Goal: Complete application form: Complete application form

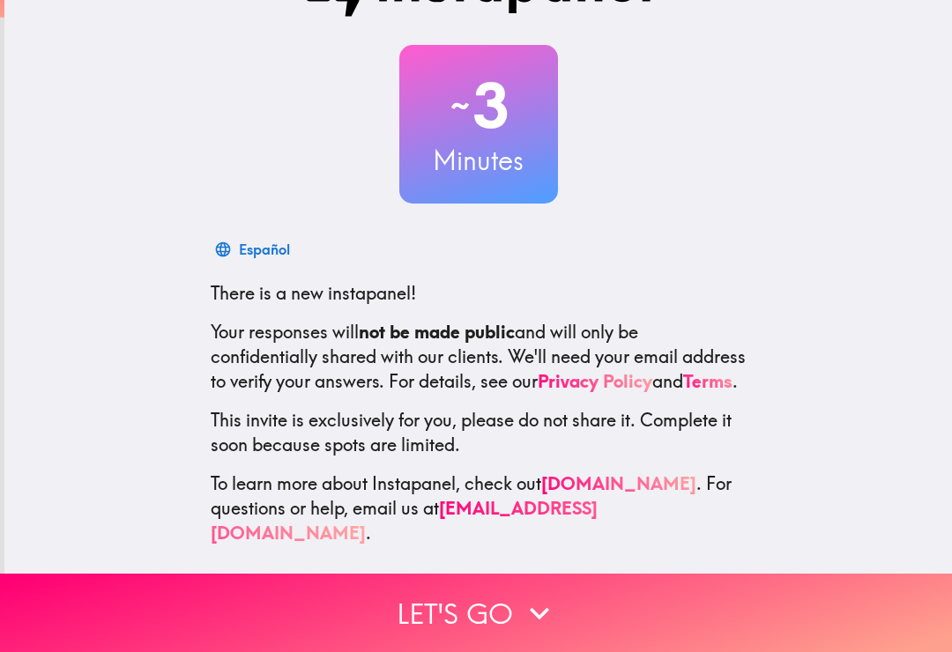
scroll to position [68, 0]
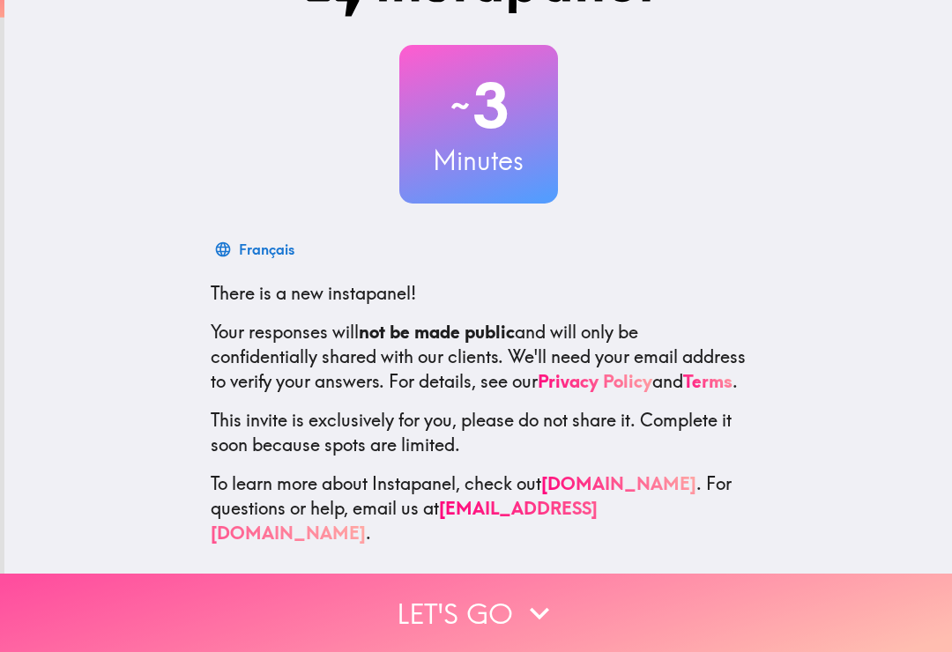
click at [691, 613] on button "Let's go" at bounding box center [476, 613] width 952 height 78
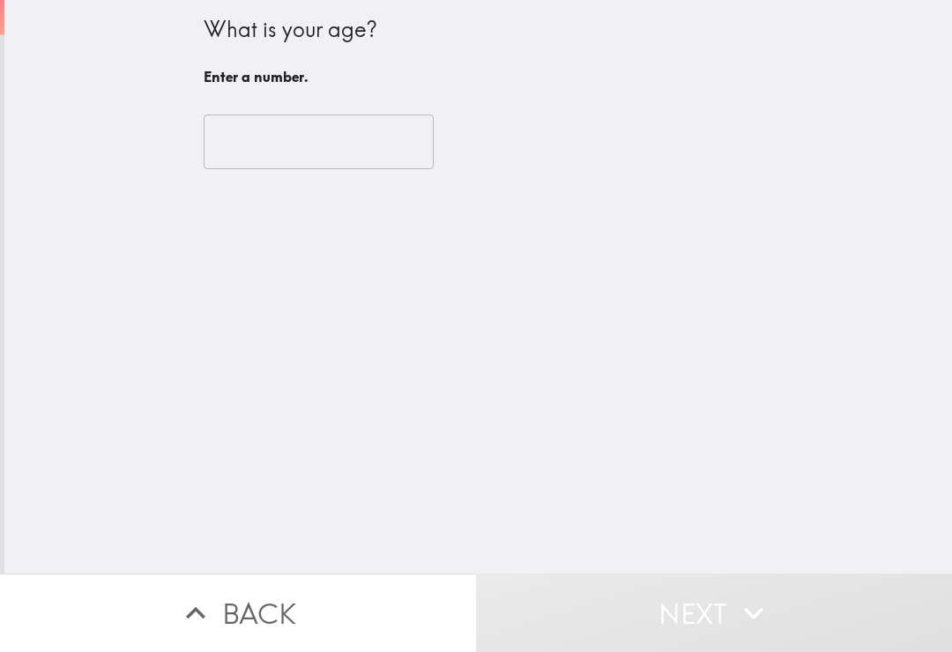
click at [222, 157] on input "number" at bounding box center [319, 142] width 230 height 55
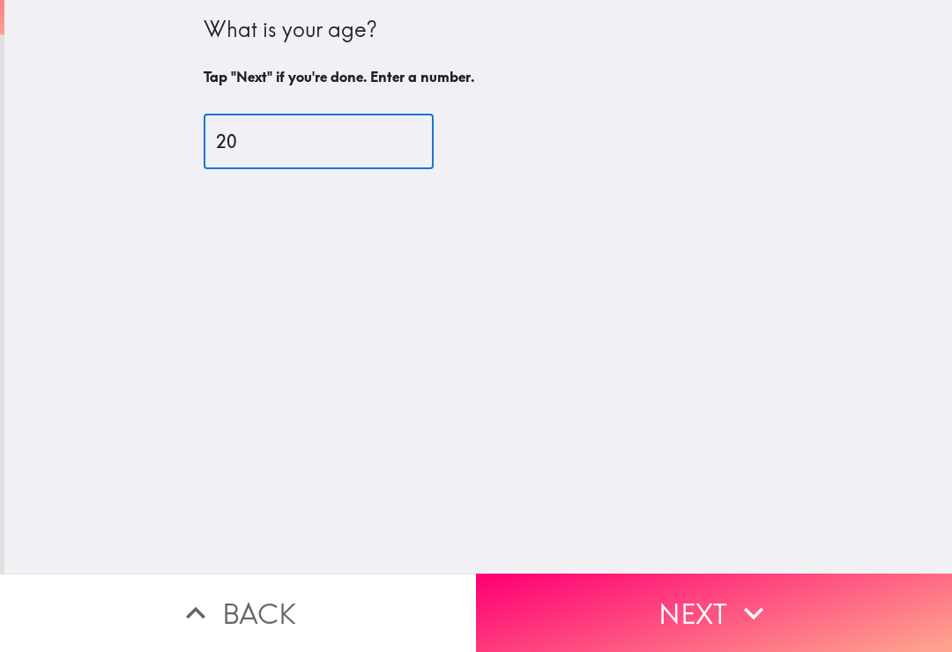
type input "20"
click at [786, 604] on button "Next" at bounding box center [714, 613] width 476 height 78
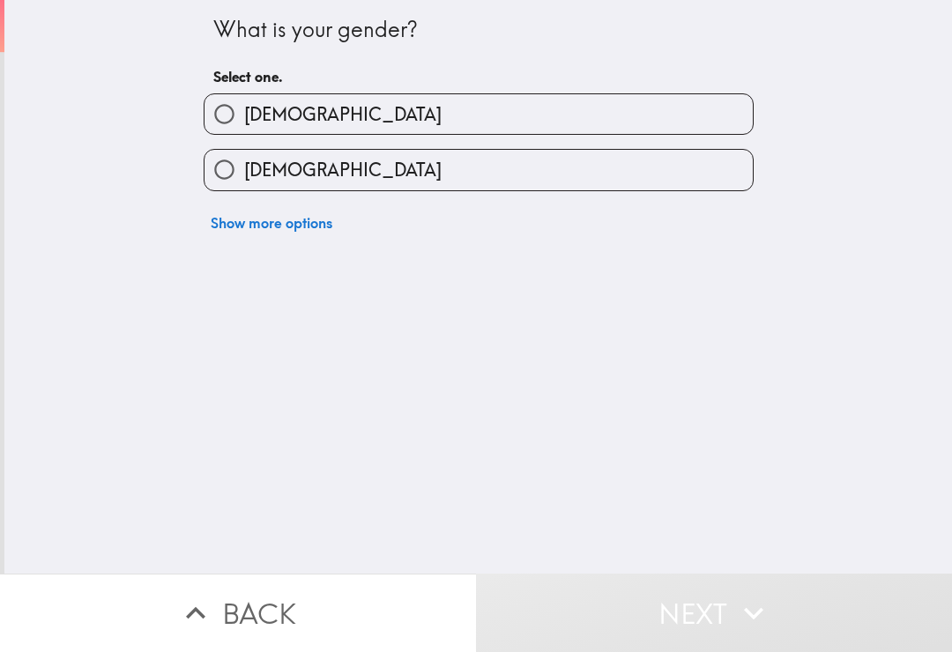
click at [724, 184] on label "[DEMOGRAPHIC_DATA]" at bounding box center [478, 170] width 548 height 40
click at [244, 184] on input "[DEMOGRAPHIC_DATA]" at bounding box center [224, 170] width 40 height 40
radio input "true"
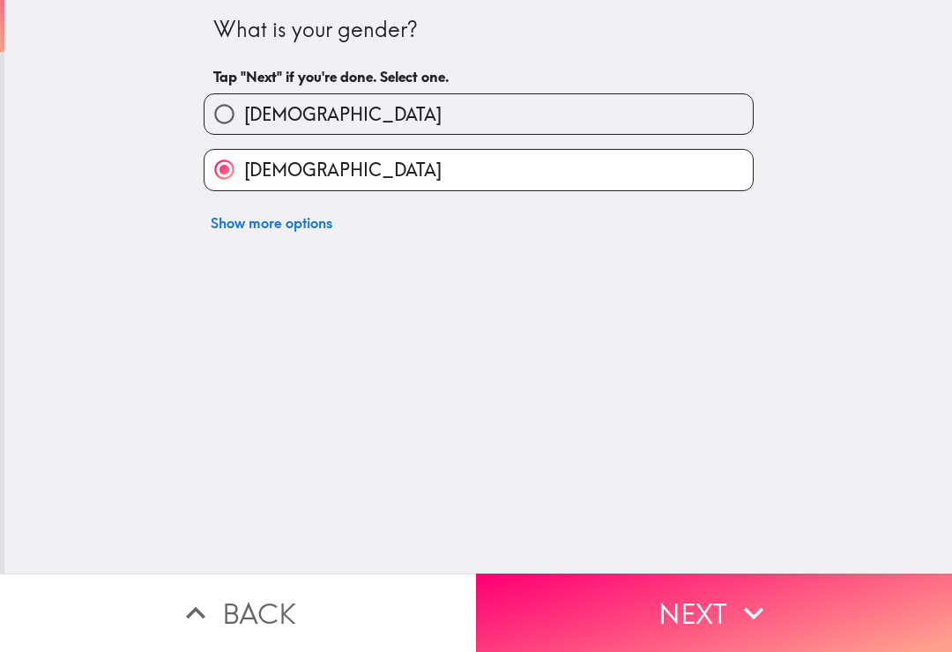
click at [802, 620] on button "Next" at bounding box center [714, 613] width 476 height 78
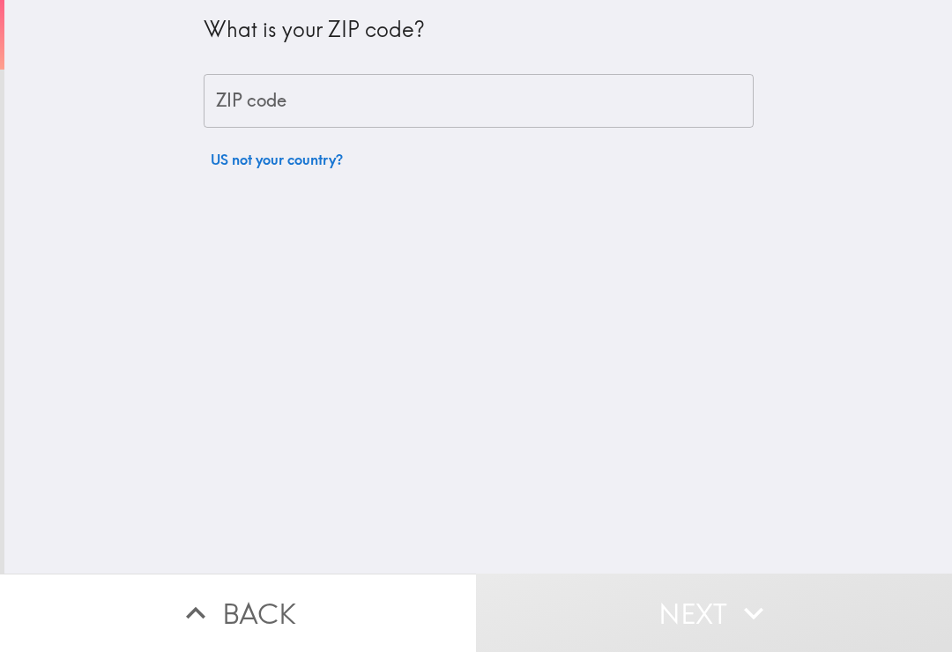
click at [729, 105] on input "ZIP code" at bounding box center [479, 101] width 550 height 55
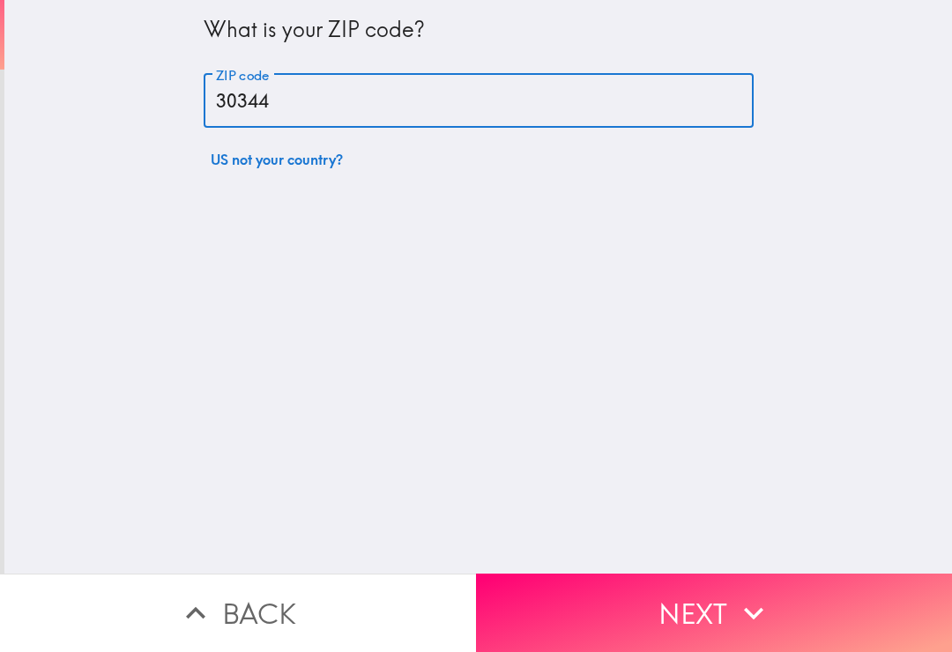
type input "30344"
click at [787, 594] on button "Next" at bounding box center [714, 613] width 476 height 78
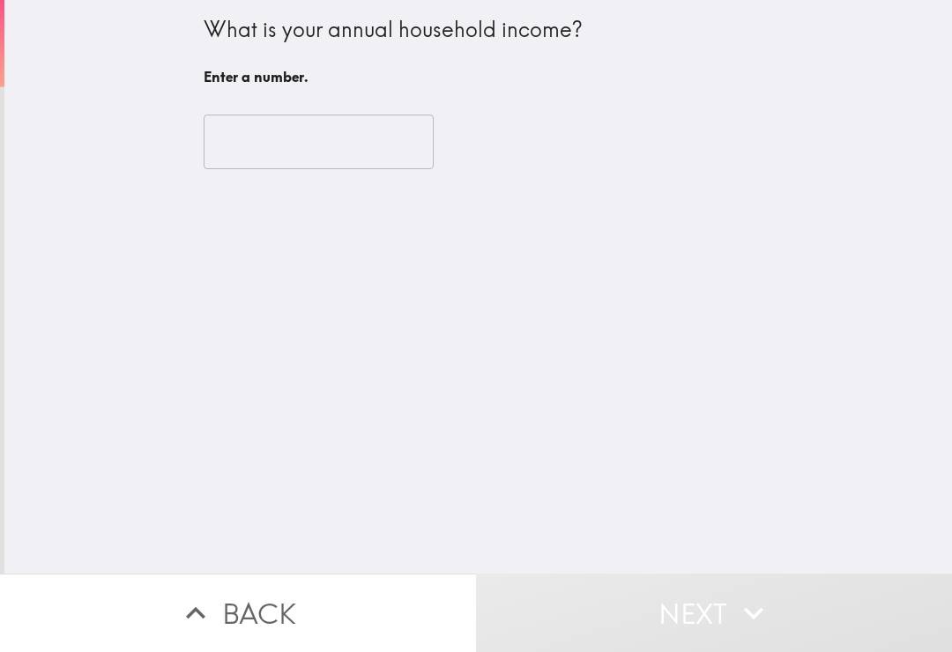
click at [216, 141] on input "number" at bounding box center [319, 142] width 230 height 55
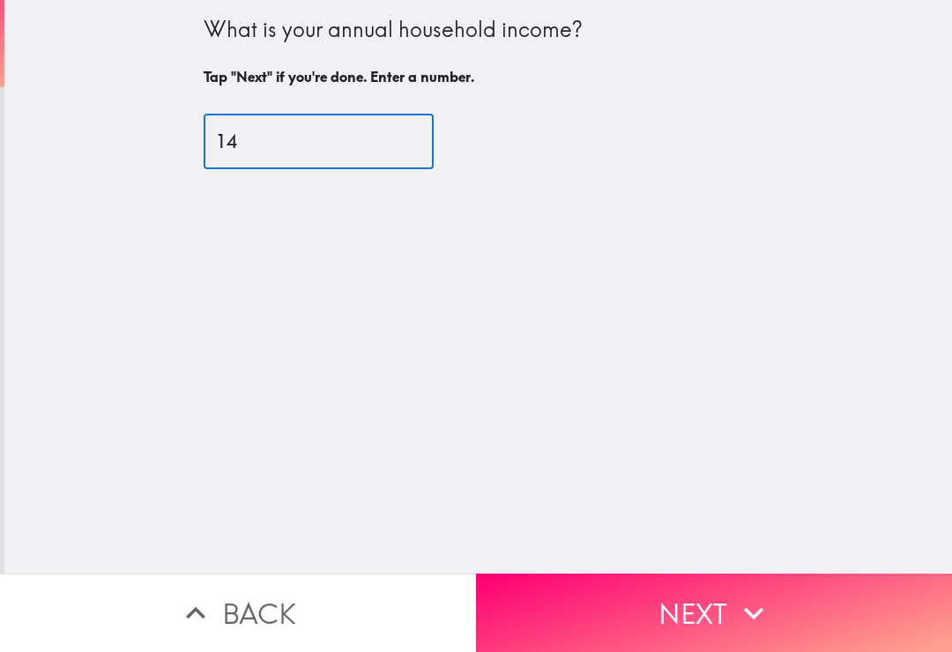
type input "147"
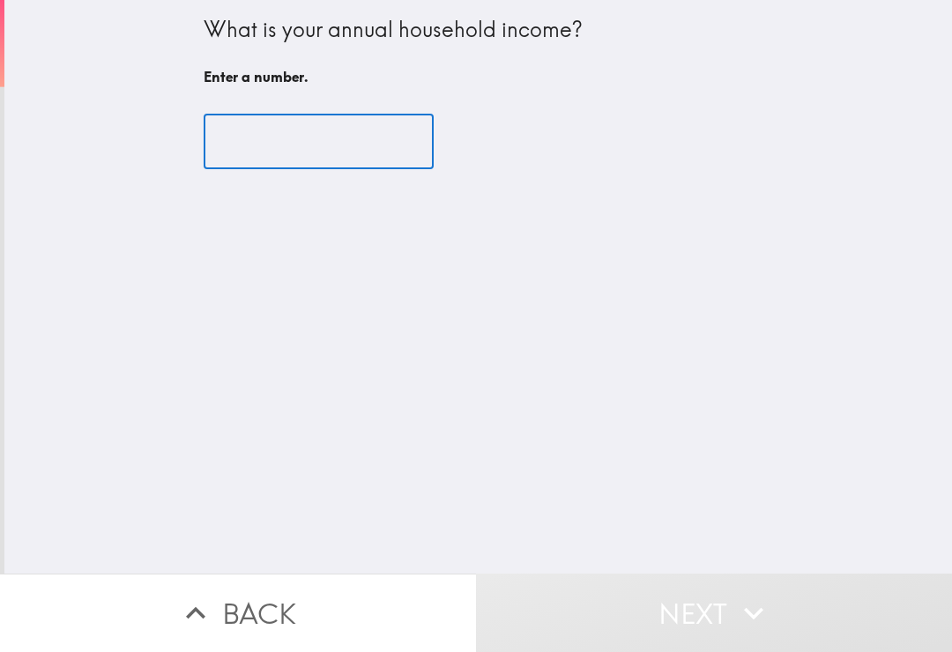
click at [402, 165] on input "number" at bounding box center [319, 142] width 230 height 55
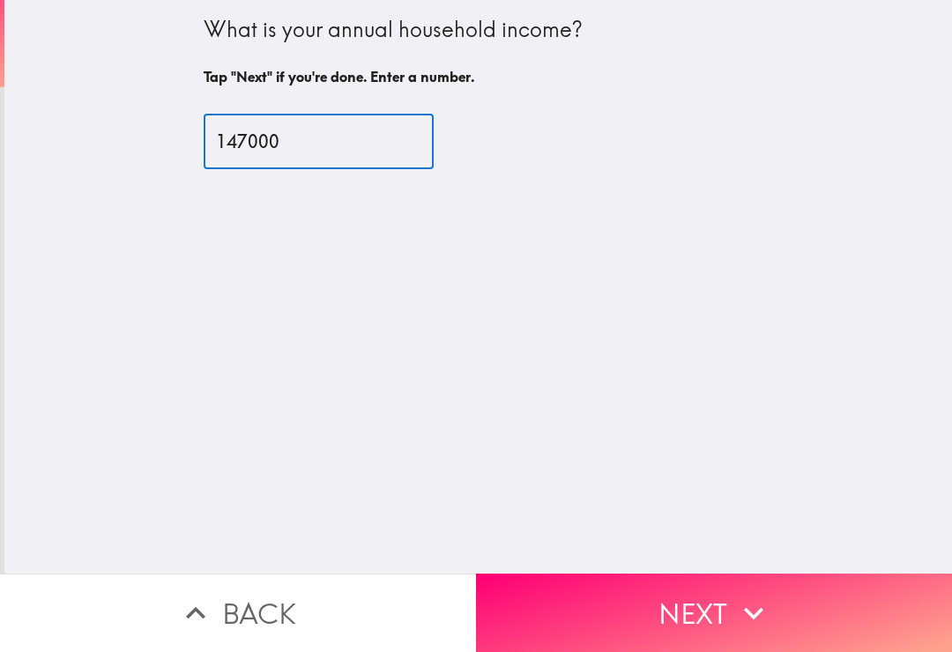
type input "147000"
click at [806, 601] on button "Next" at bounding box center [714, 613] width 476 height 78
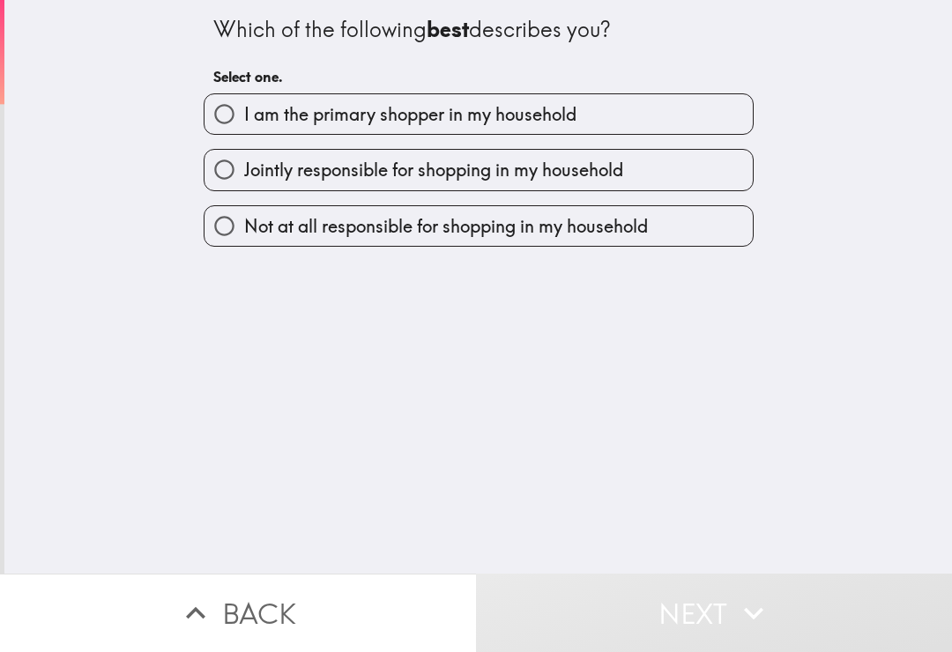
click at [723, 116] on label "I am the primary shopper in my household" at bounding box center [478, 114] width 548 height 40
click at [244, 116] on input "I am the primary shopper in my household" at bounding box center [224, 114] width 40 height 40
radio input "true"
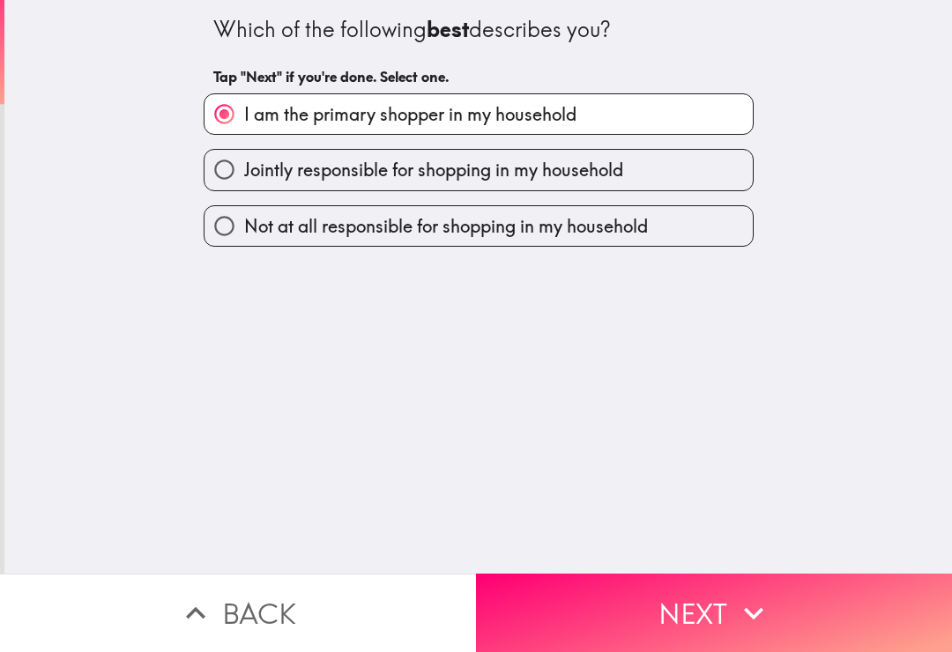
click at [715, 613] on button "Next" at bounding box center [714, 613] width 476 height 78
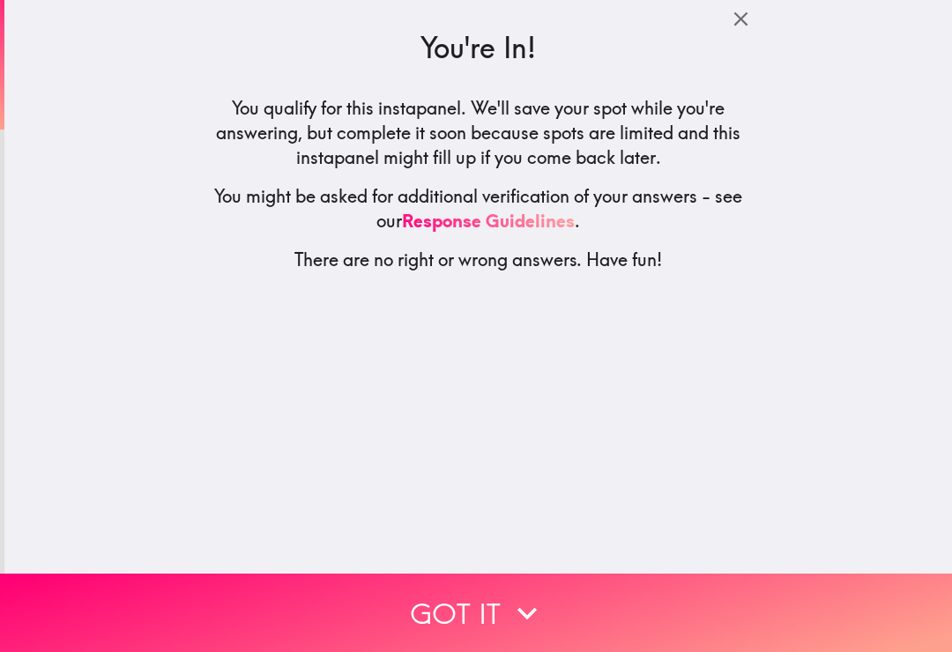
click at [692, 612] on button "Got it" at bounding box center [476, 613] width 952 height 78
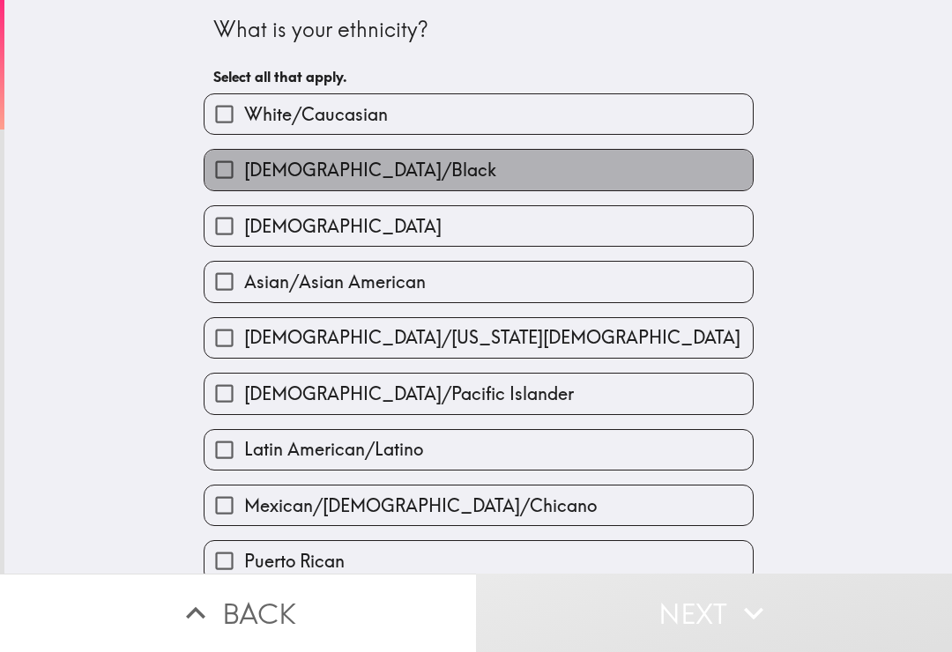
click at [712, 176] on label "[DEMOGRAPHIC_DATA]/Black" at bounding box center [478, 170] width 548 height 40
click at [244, 176] on input "[DEMOGRAPHIC_DATA]/Black" at bounding box center [224, 170] width 40 height 40
checkbox input "true"
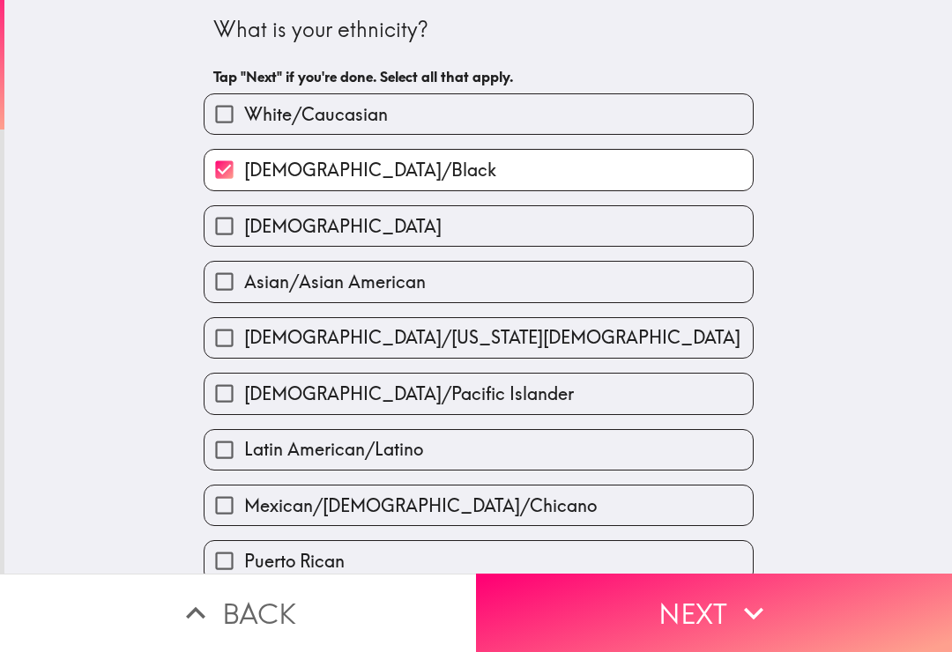
click at [705, 619] on button "Next" at bounding box center [714, 613] width 476 height 78
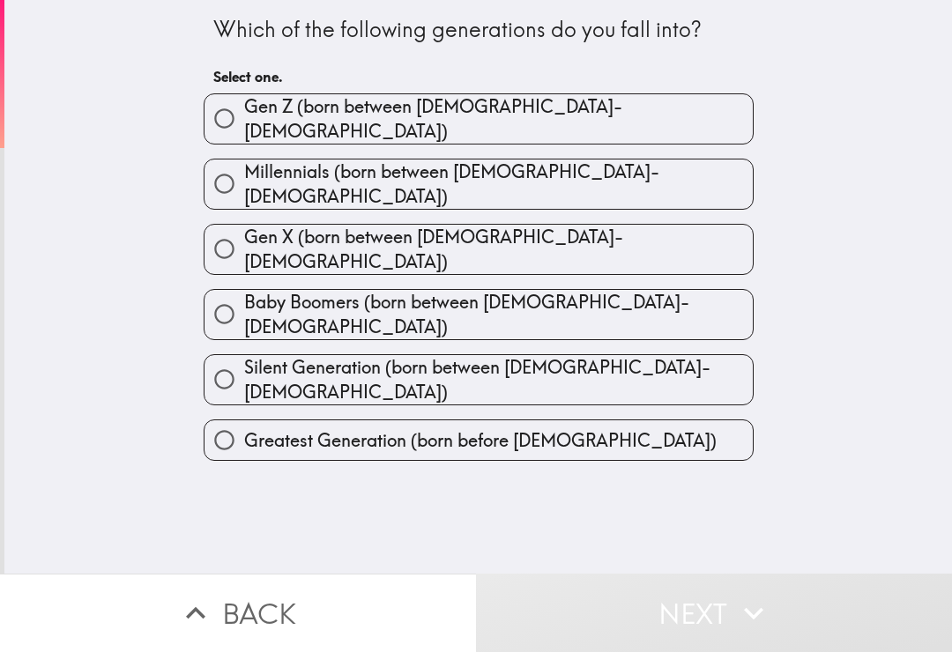
click at [729, 120] on label "Gen Z (born between [DEMOGRAPHIC_DATA]-[DEMOGRAPHIC_DATA])" at bounding box center [478, 118] width 548 height 49
click at [244, 120] on input "Gen Z (born between [DEMOGRAPHIC_DATA]-[DEMOGRAPHIC_DATA])" at bounding box center [224, 119] width 40 height 40
radio input "true"
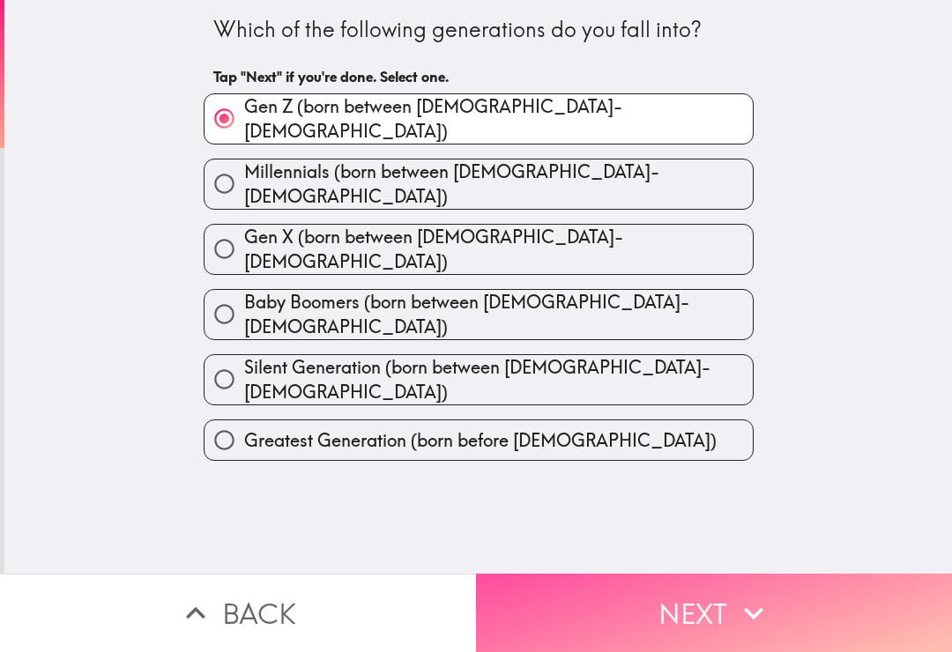
click at [732, 615] on button "Next" at bounding box center [714, 613] width 476 height 78
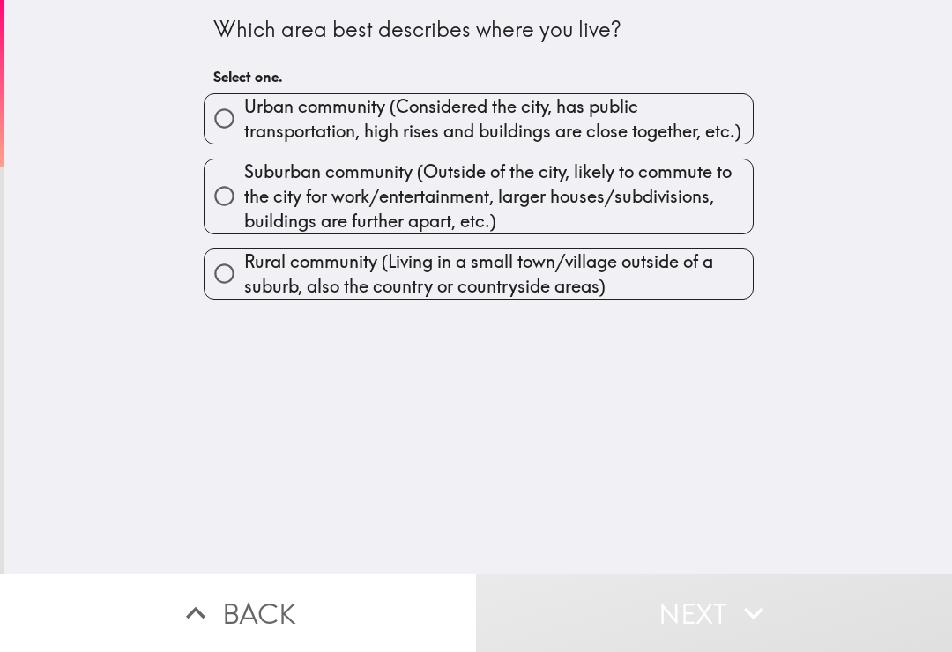
click at [727, 181] on span "Suburban community (Outside of the city, likely to commute to the city for work…" at bounding box center [498, 196] width 508 height 74
click at [244, 181] on input "Suburban community (Outside of the city, likely to commute to the city for work…" at bounding box center [224, 196] width 40 height 40
radio input "true"
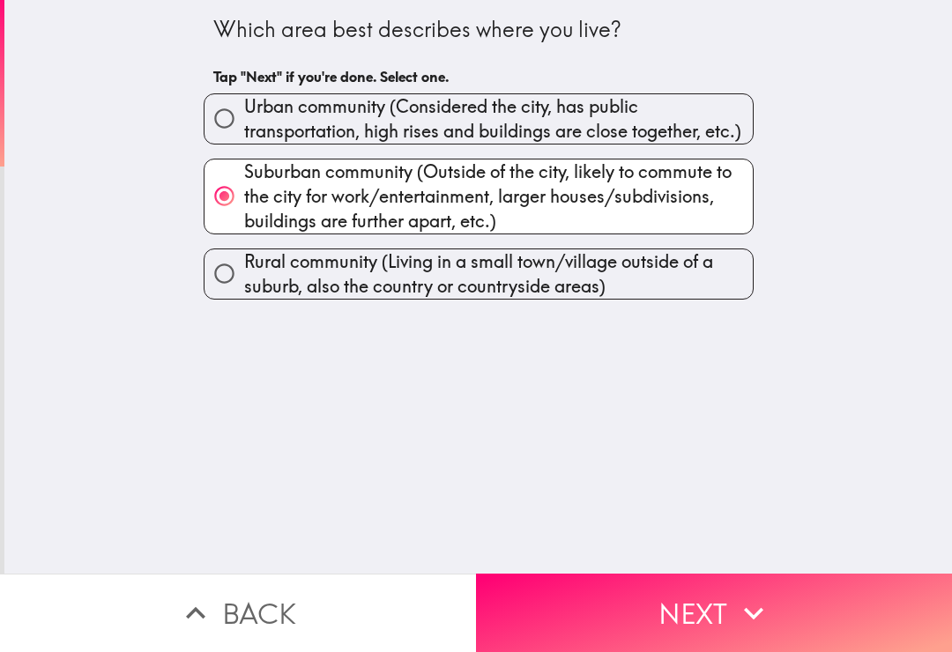
click at [764, 612] on icon "button" at bounding box center [753, 613] width 39 height 39
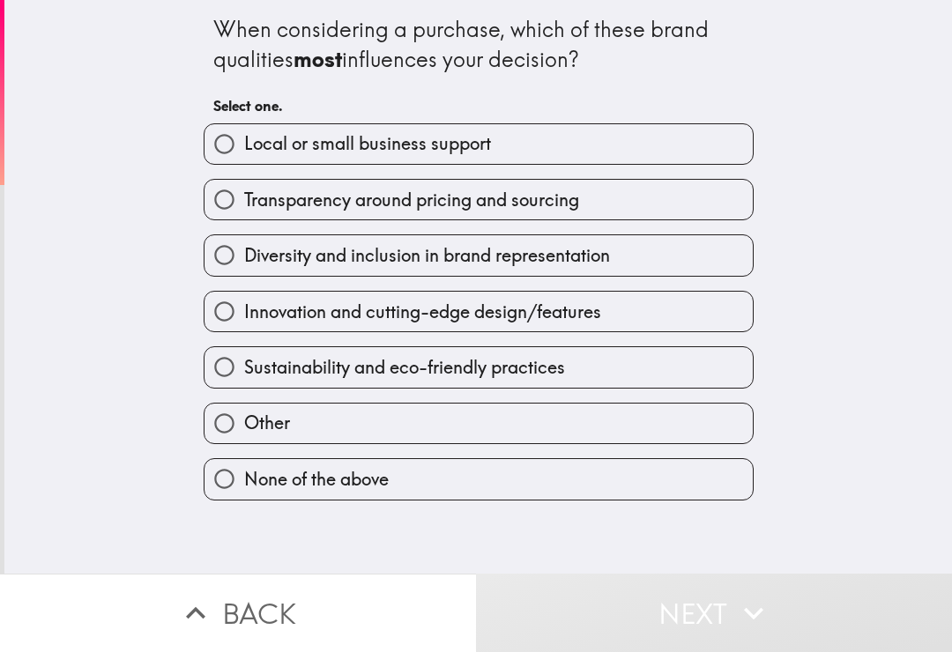
click at [743, 211] on label "Transparency around pricing and sourcing" at bounding box center [478, 200] width 548 height 40
click at [244, 211] on input "Transparency around pricing and sourcing" at bounding box center [224, 200] width 40 height 40
radio input "true"
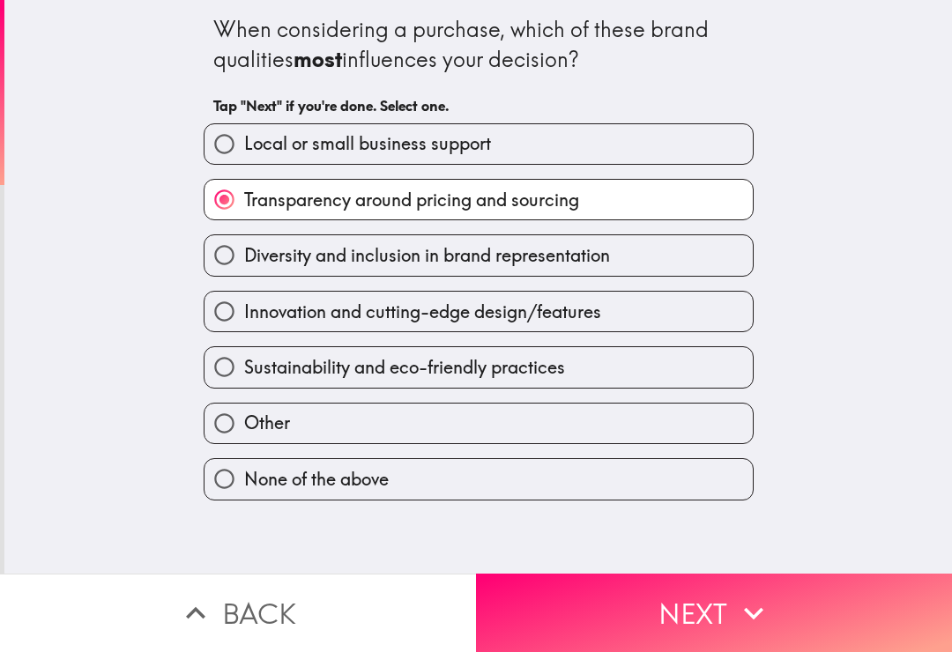
click at [663, 326] on label "Innovation and cutting-edge design/features" at bounding box center [478, 312] width 548 height 40
click at [244, 326] on input "Innovation and cutting-edge design/features" at bounding box center [224, 312] width 40 height 40
radio input "true"
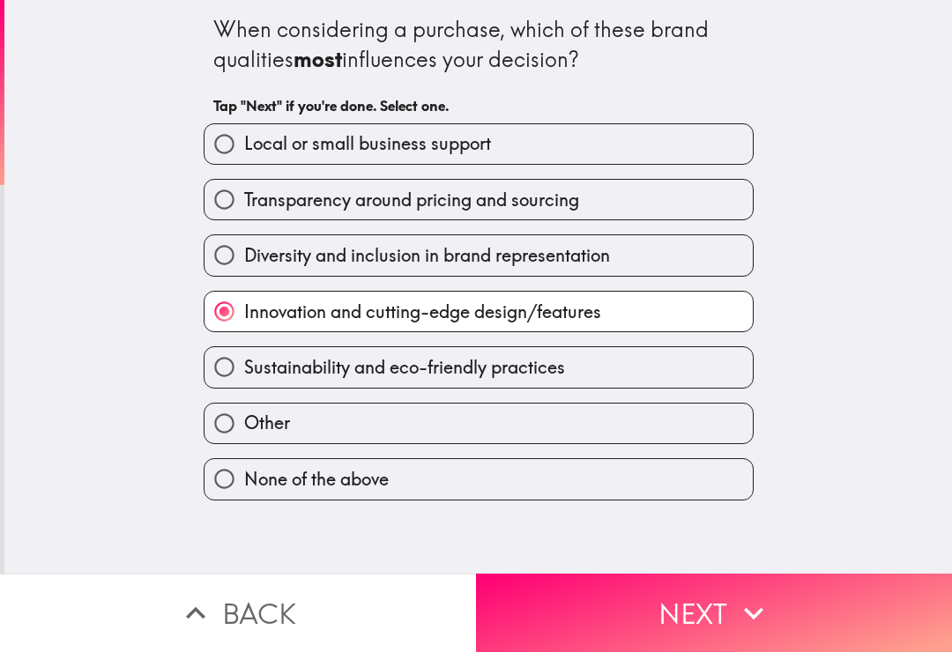
click at [655, 371] on label "Sustainability and eco-friendly practices" at bounding box center [478, 367] width 548 height 40
click at [244, 371] on input "Sustainability and eco-friendly practices" at bounding box center [224, 367] width 40 height 40
radio input "true"
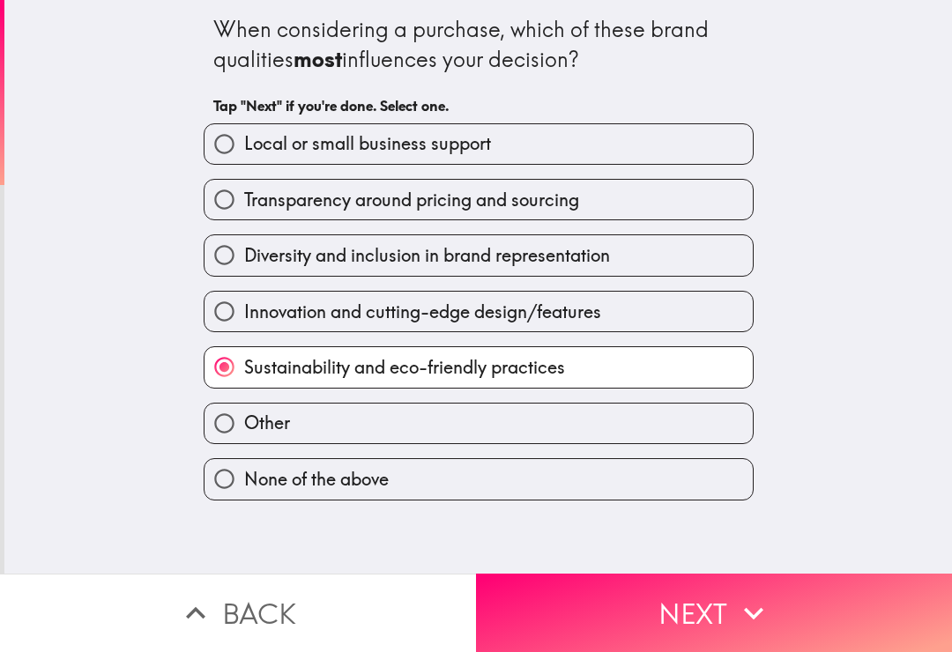
click at [731, 621] on button "Next" at bounding box center [714, 613] width 476 height 78
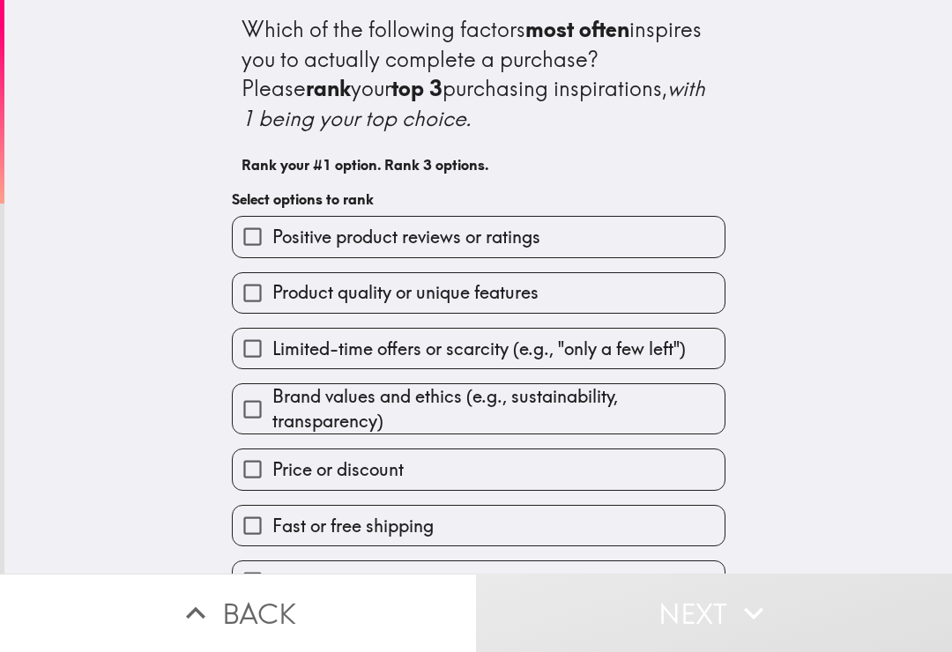
click at [692, 238] on label "Positive product reviews or ratings" at bounding box center [479, 237] width 492 height 40
click at [272, 238] on input "Positive product reviews or ratings" at bounding box center [253, 237] width 40 height 40
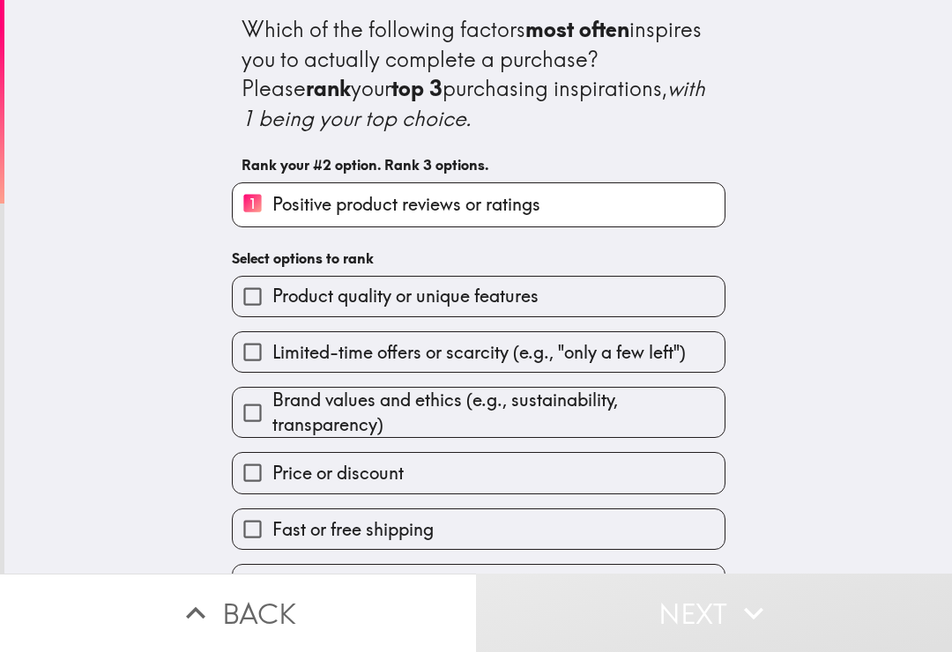
click at [675, 304] on label "Product quality or unique features" at bounding box center [479, 297] width 492 height 40
click at [272, 304] on input "Product quality or unique features" at bounding box center [253, 297] width 40 height 40
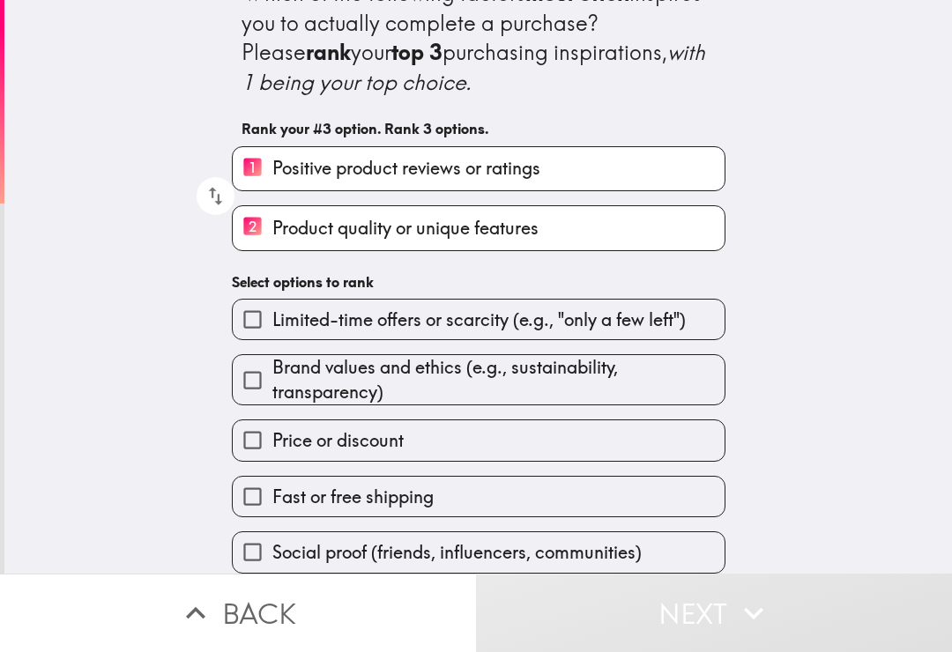
scroll to position [40, 0]
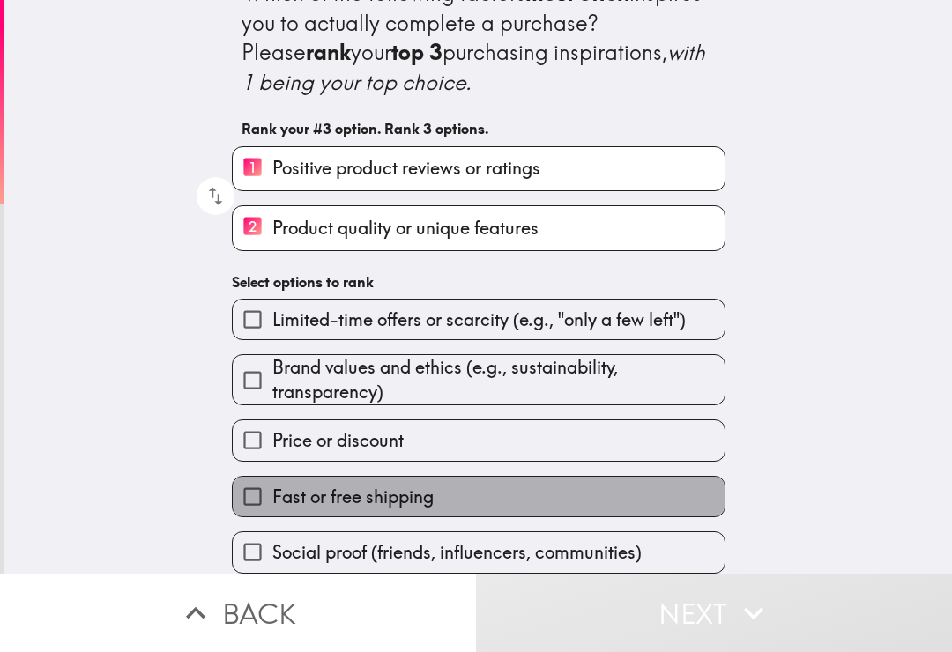
click at [574, 511] on label "Fast or free shipping" at bounding box center [479, 497] width 492 height 40
click at [272, 511] on input "Fast or free shipping" at bounding box center [253, 497] width 40 height 40
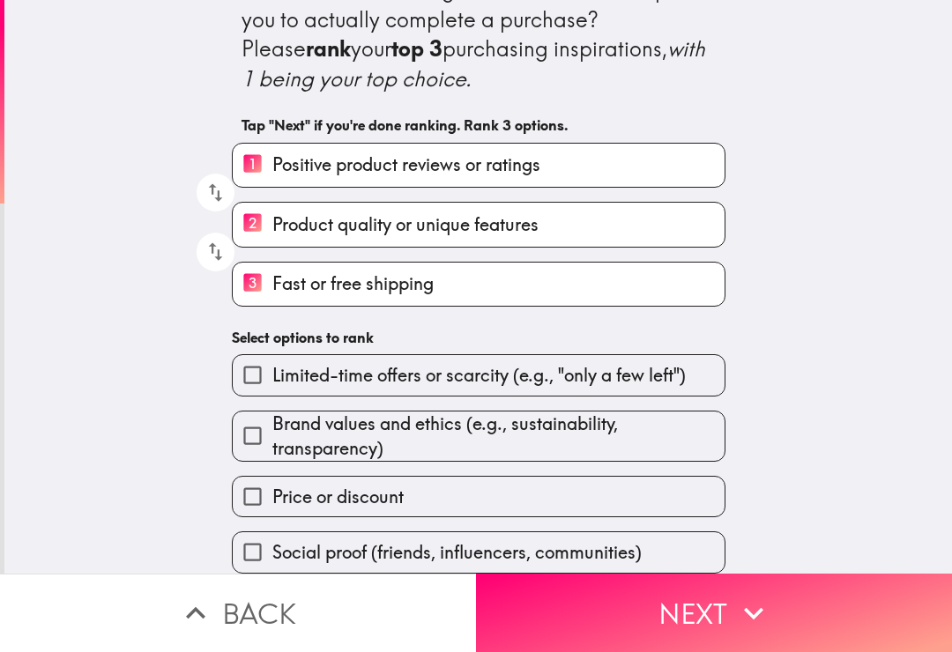
click at [622, 622] on button "Next" at bounding box center [714, 613] width 476 height 78
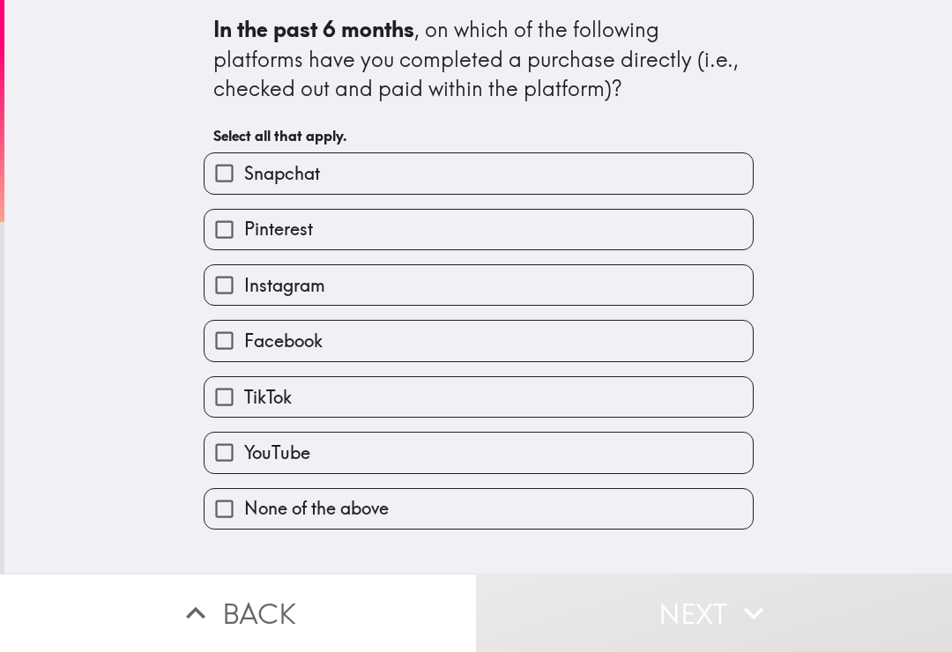
click at [685, 286] on label "Instagram" at bounding box center [478, 285] width 548 height 40
click at [244, 286] on input "Instagram" at bounding box center [224, 285] width 40 height 40
checkbox input "true"
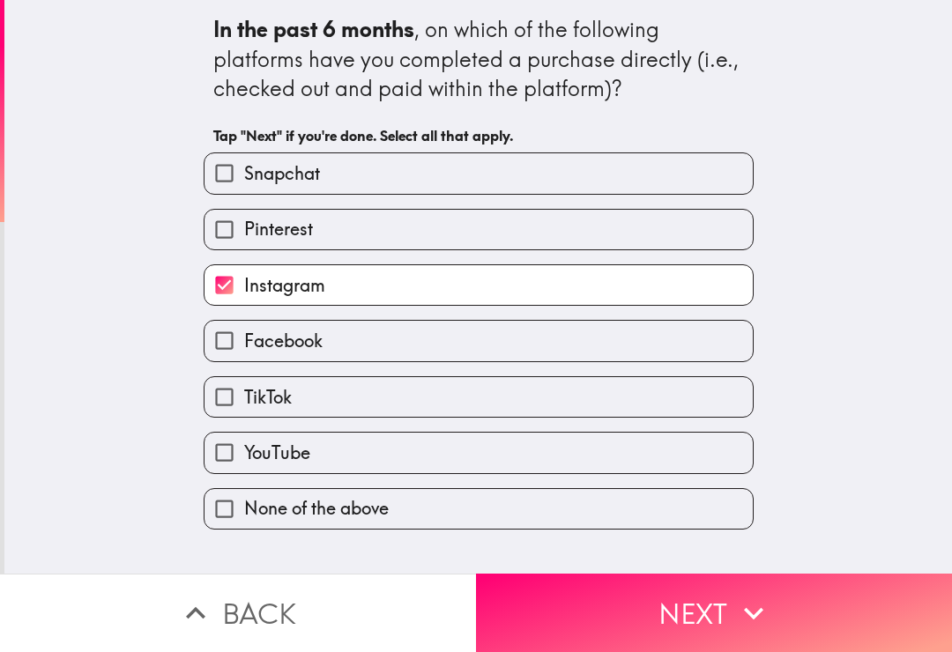
click at [622, 402] on label "TikTok" at bounding box center [478, 397] width 548 height 40
click at [244, 402] on input "TikTok" at bounding box center [224, 397] width 40 height 40
checkbox input "true"
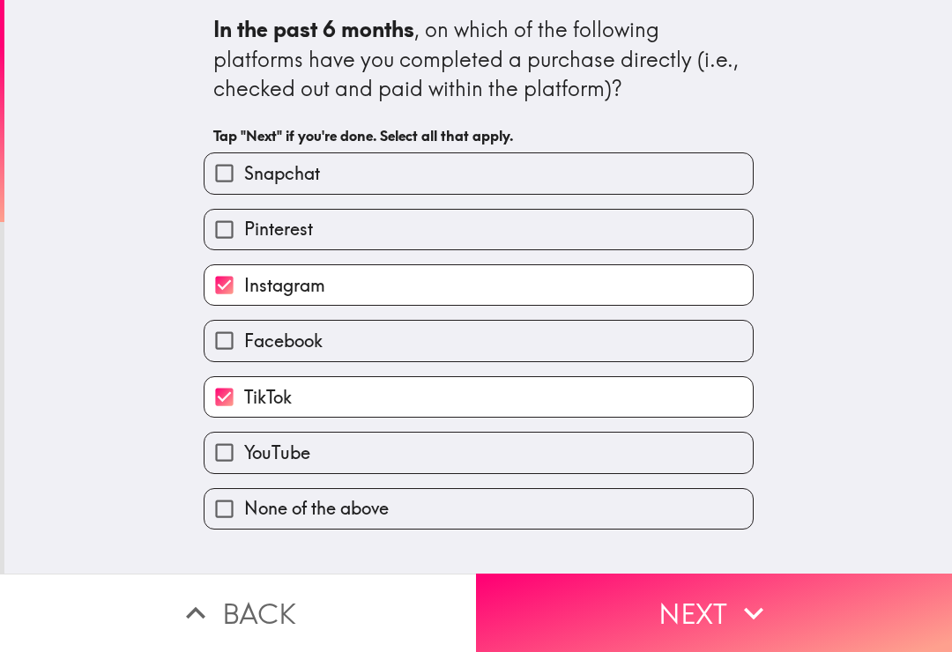
click at [603, 450] on label "YouTube" at bounding box center [478, 453] width 548 height 40
click at [244, 450] on input "YouTube" at bounding box center [224, 453] width 40 height 40
checkbox input "true"
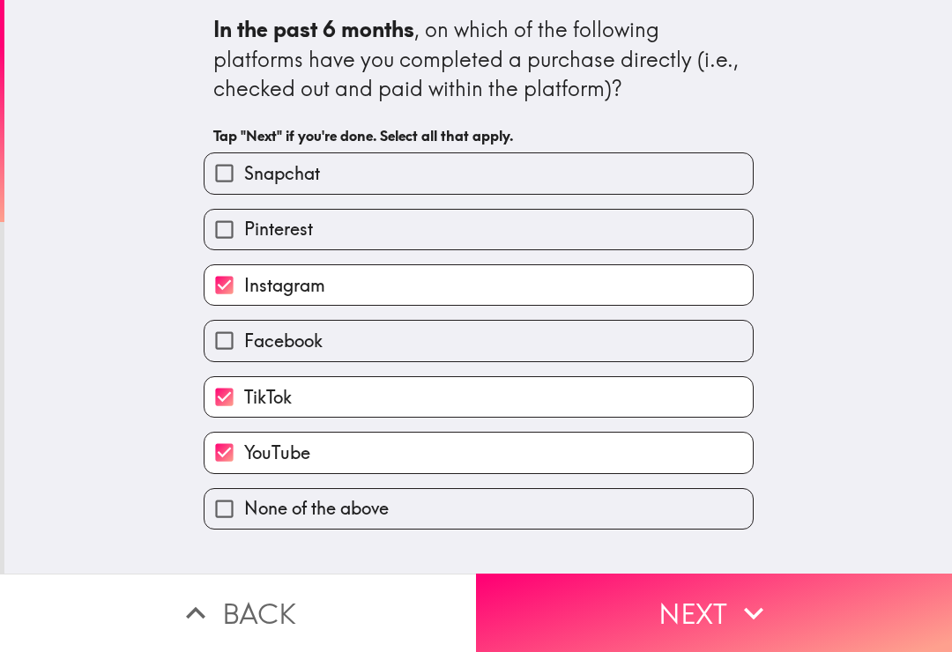
click at [732, 611] on button "Next" at bounding box center [714, 613] width 476 height 78
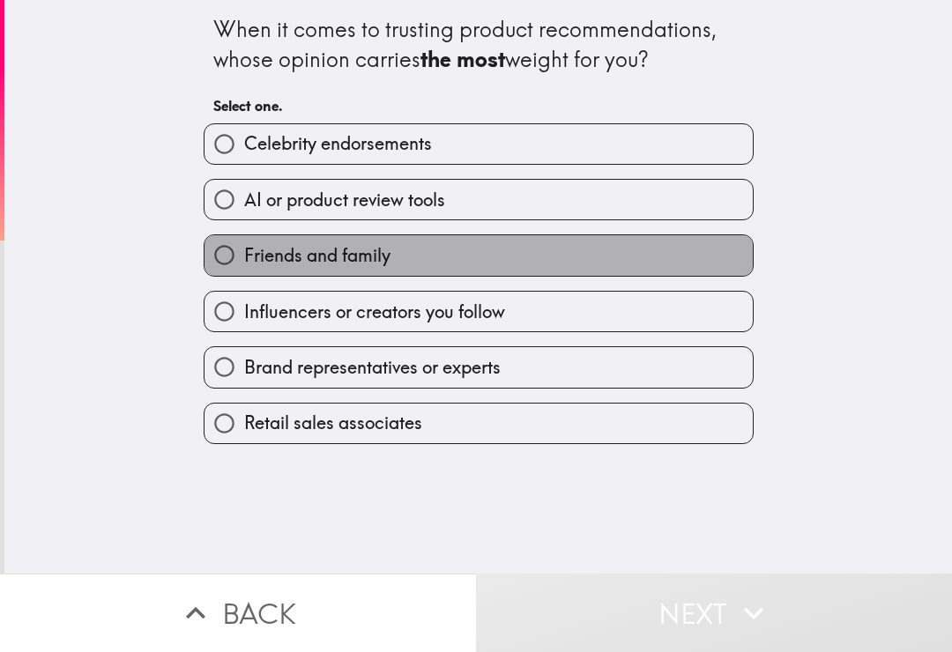
click at [661, 255] on label "Friends and family" at bounding box center [478, 255] width 548 height 40
click at [244, 255] on input "Friends and family" at bounding box center [224, 255] width 40 height 40
radio input "true"
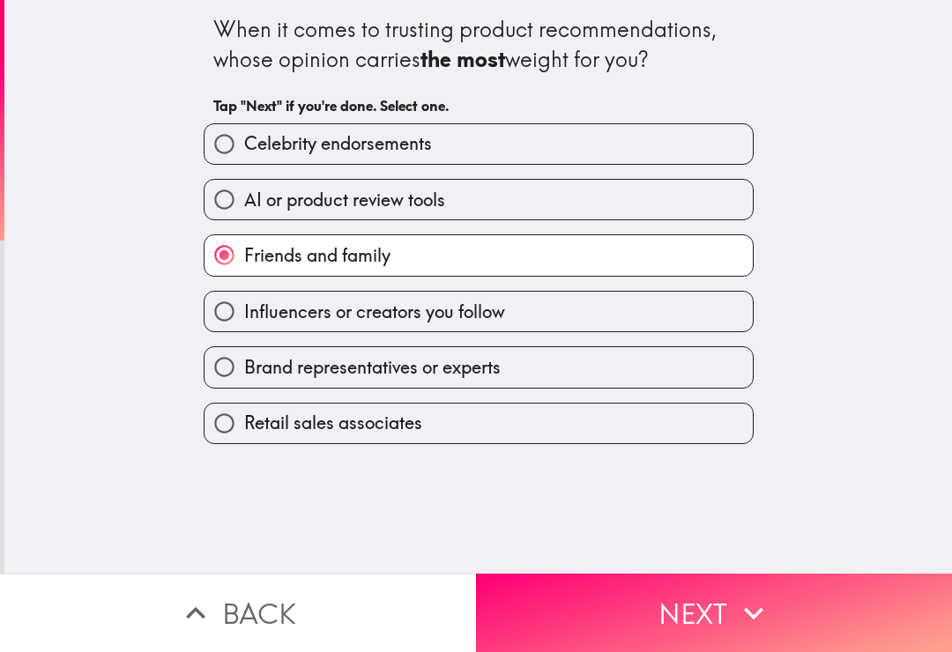
click at [575, 423] on label "Retail sales associates" at bounding box center [478, 424] width 548 height 40
click at [244, 423] on input "Retail sales associates" at bounding box center [224, 424] width 40 height 40
radio input "true"
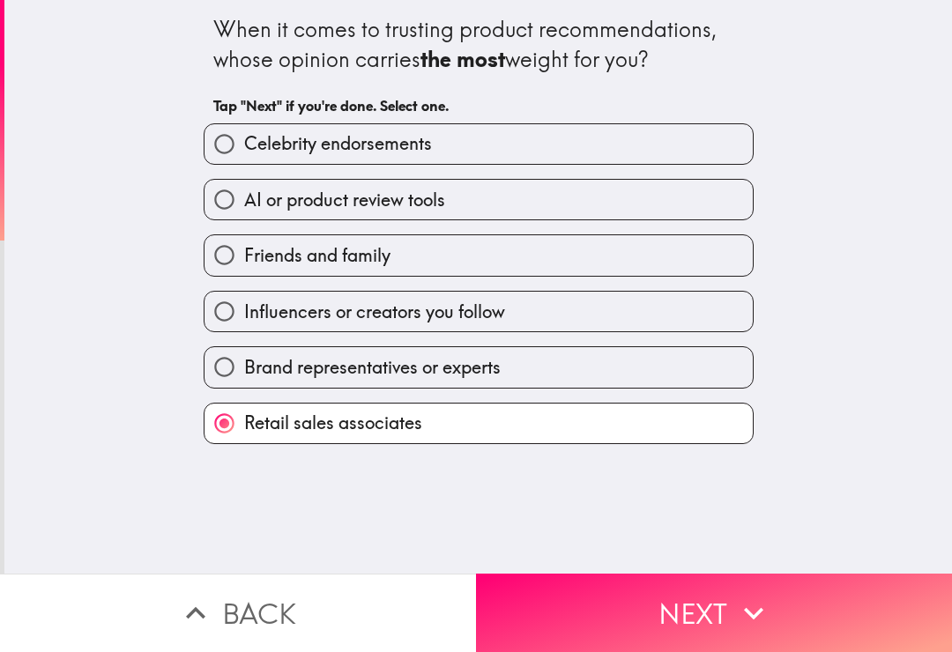
click at [662, 596] on button "Next" at bounding box center [714, 613] width 476 height 78
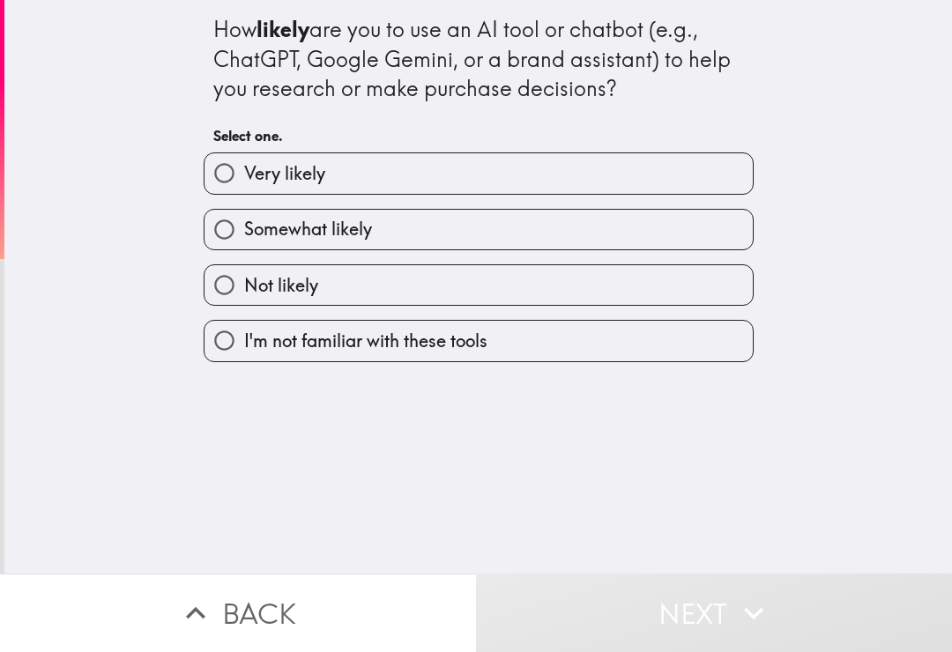
click at [705, 236] on label "Somewhat likely" at bounding box center [478, 230] width 548 height 40
click at [244, 236] on input "Somewhat likely" at bounding box center [224, 230] width 40 height 40
radio input "true"
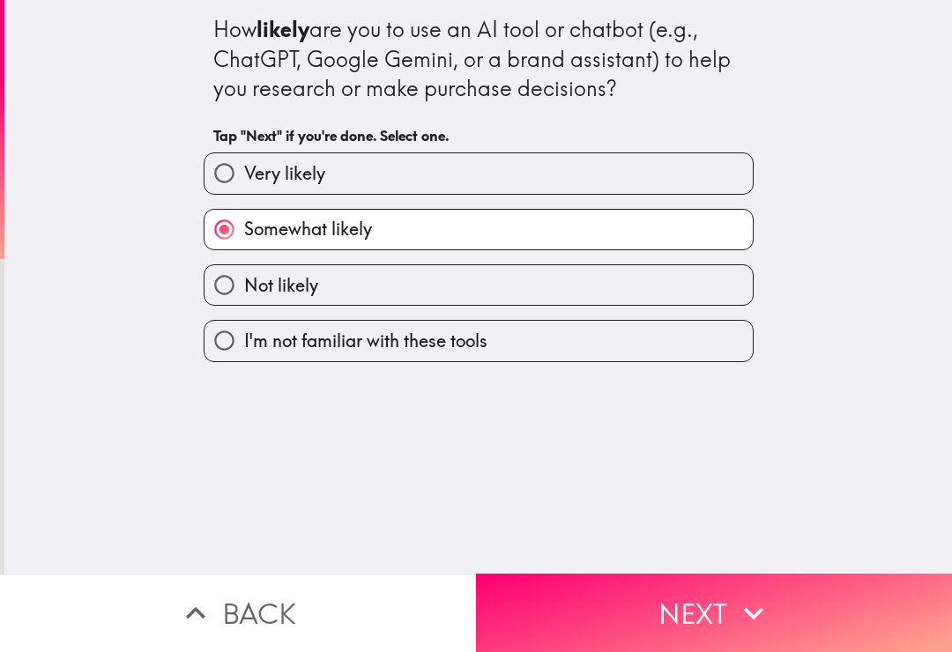
click at [715, 598] on button "Next" at bounding box center [714, 613] width 476 height 78
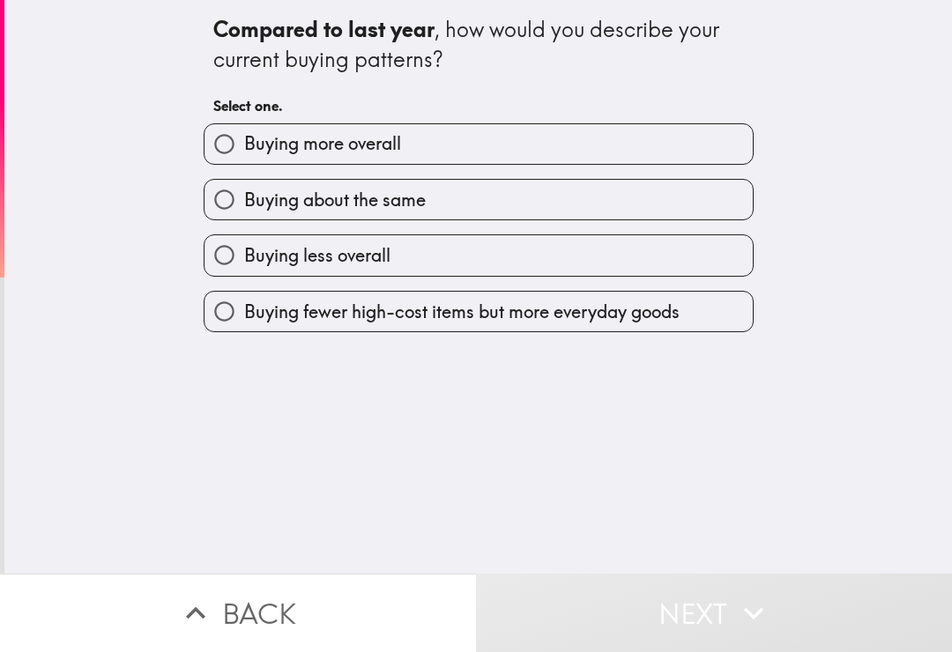
click at [700, 202] on label "Buying about the same" at bounding box center [478, 200] width 548 height 40
click at [244, 202] on input "Buying about the same" at bounding box center [224, 200] width 40 height 40
radio input "true"
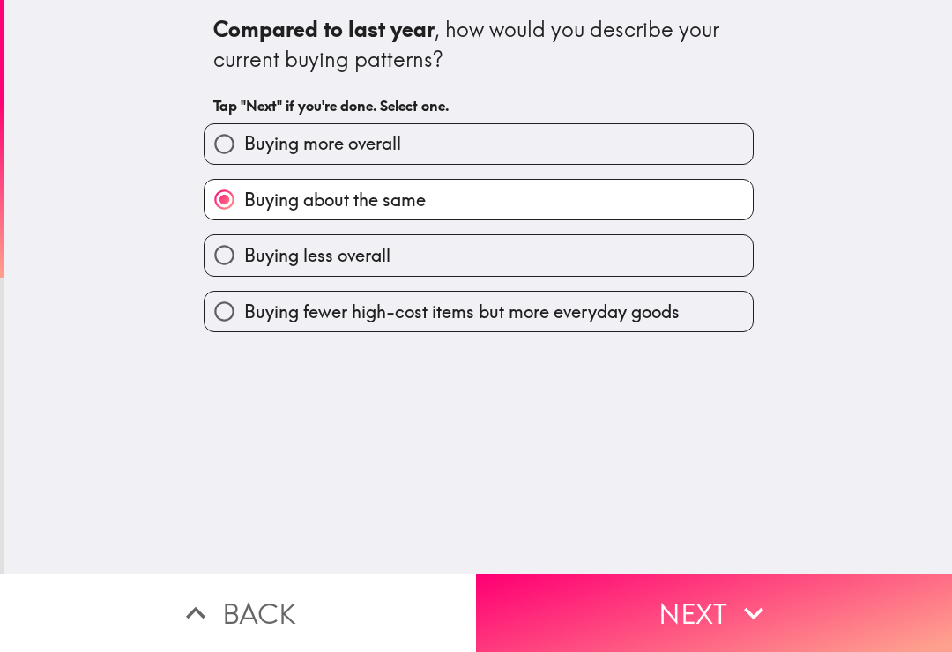
click at [709, 592] on button "Next" at bounding box center [714, 613] width 476 height 78
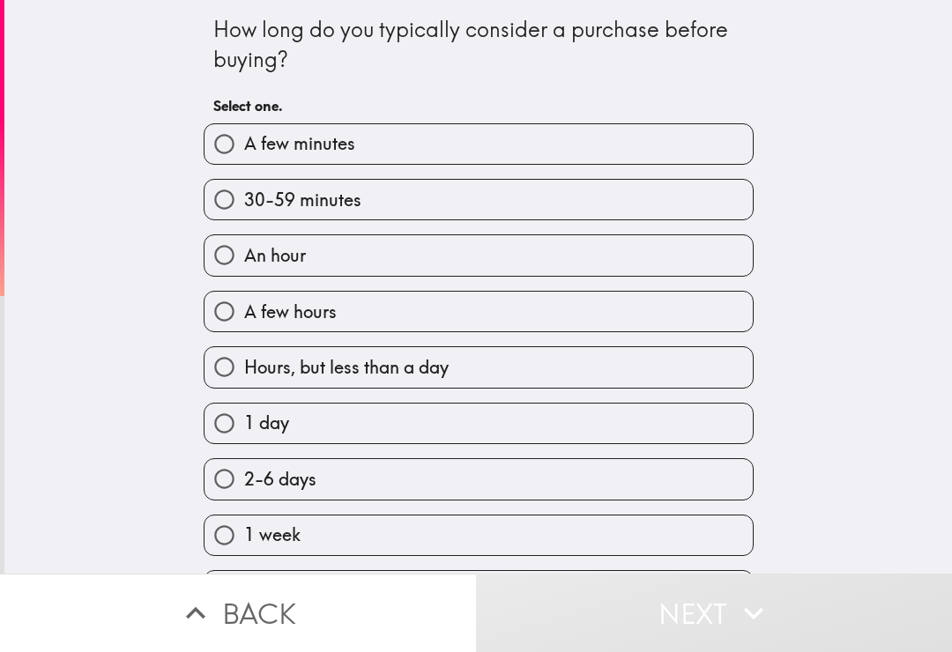
click at [711, 256] on label "An hour" at bounding box center [478, 255] width 548 height 40
click at [244, 256] on input "An hour" at bounding box center [224, 255] width 40 height 40
radio input "true"
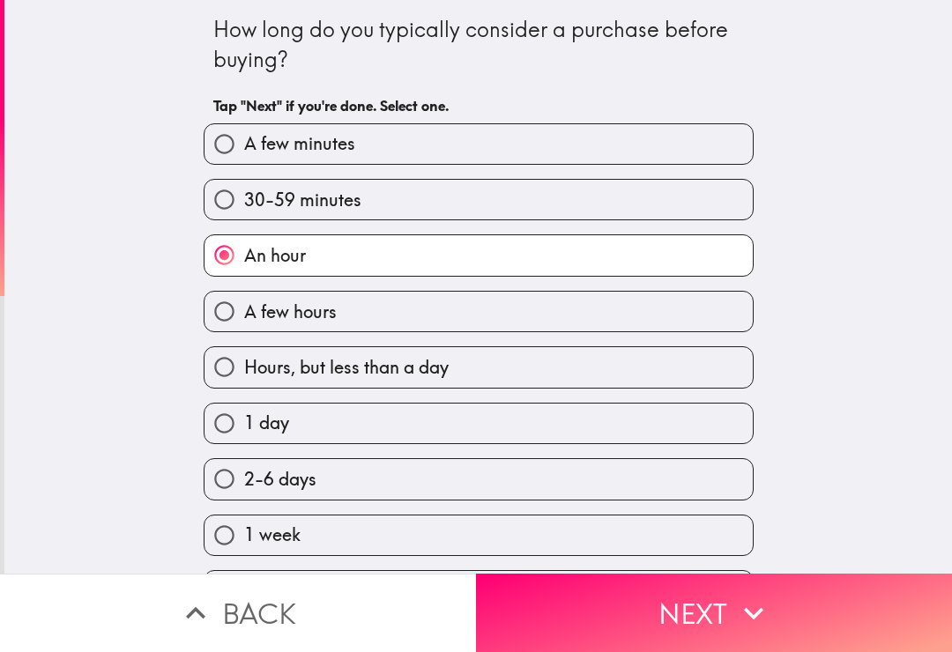
click at [690, 611] on button "Next" at bounding box center [714, 613] width 476 height 78
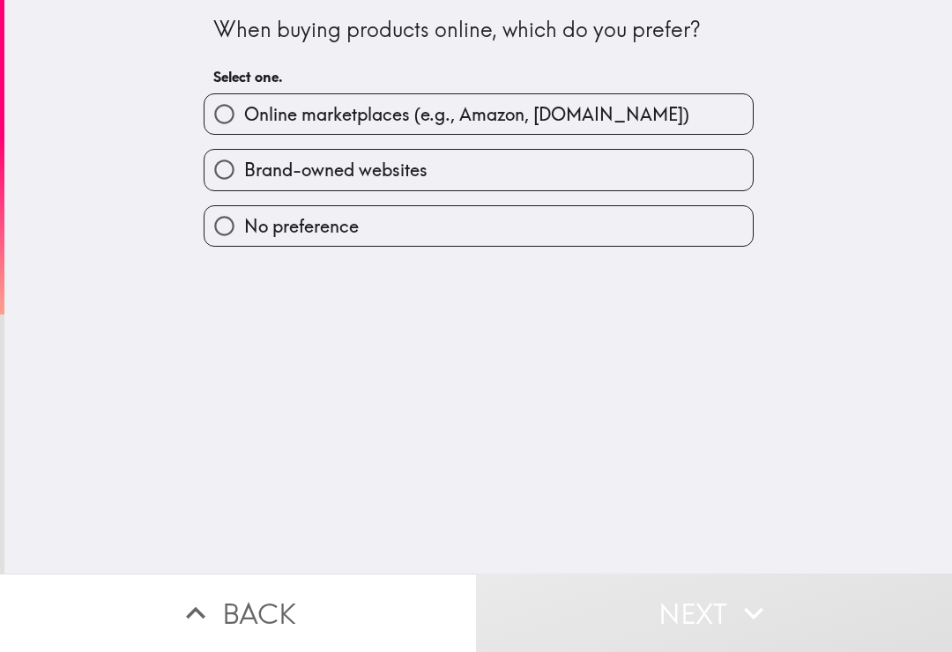
click at [723, 124] on label "Online marketplaces (e.g., Amazon, [DOMAIN_NAME])" at bounding box center [478, 114] width 548 height 40
click at [244, 124] on input "Online marketplaces (e.g., Amazon, [DOMAIN_NAME])" at bounding box center [224, 114] width 40 height 40
radio input "true"
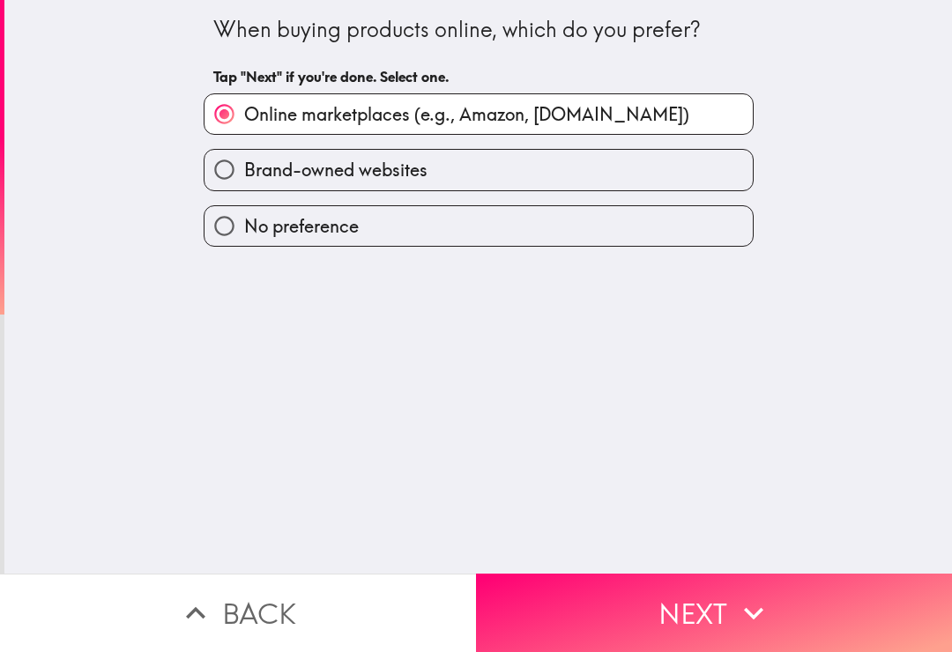
click at [661, 187] on label "Brand-owned websites" at bounding box center [478, 170] width 548 height 40
click at [244, 187] on input "Brand-owned websites" at bounding box center [224, 170] width 40 height 40
radio input "true"
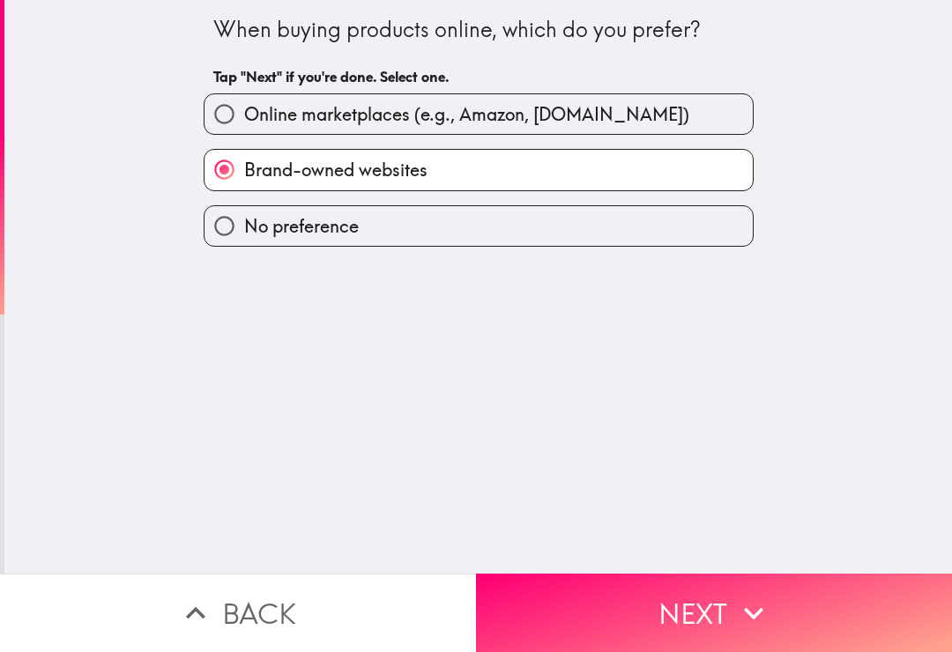
click at [692, 118] on label "Online marketplaces (e.g., Amazon, [DOMAIN_NAME])" at bounding box center [478, 114] width 548 height 40
click at [244, 118] on input "Online marketplaces (e.g., Amazon, [DOMAIN_NAME])" at bounding box center [224, 114] width 40 height 40
radio input "true"
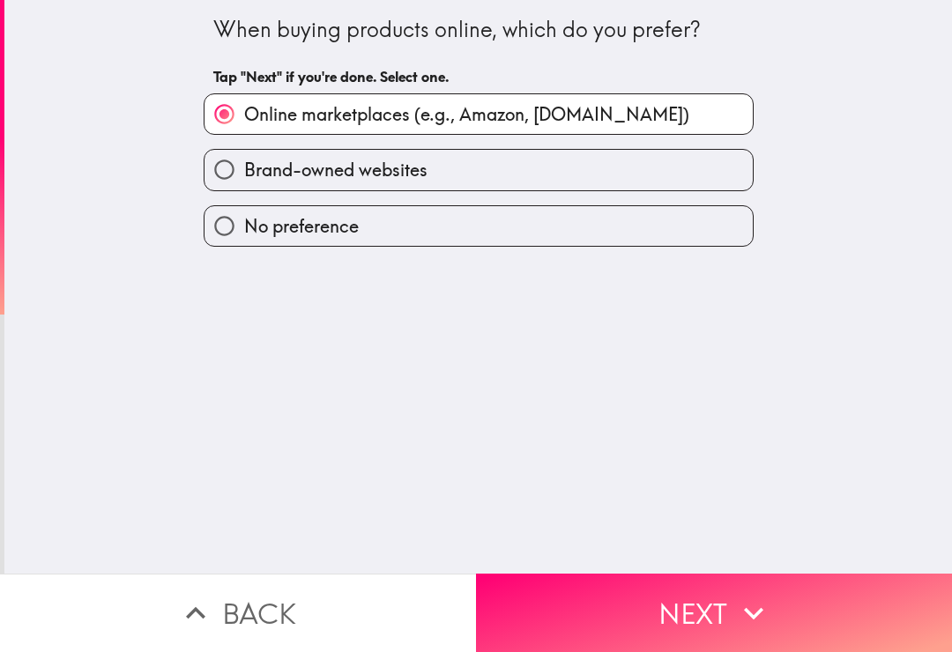
click at [747, 633] on button "Next" at bounding box center [714, 613] width 476 height 78
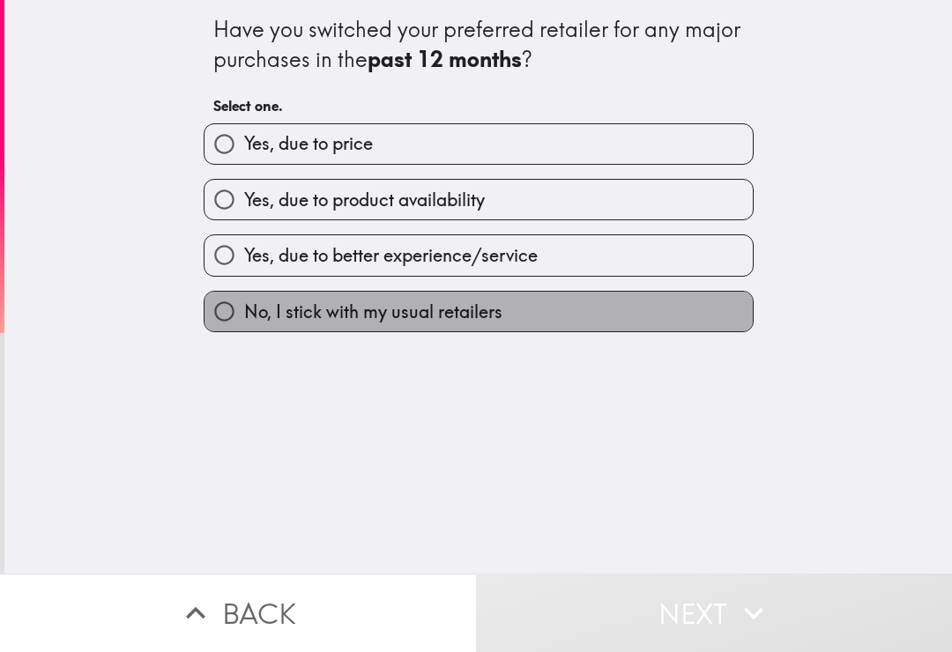
click at [649, 322] on label "No, I stick with my usual retailers" at bounding box center [478, 312] width 548 height 40
click at [244, 322] on input "No, I stick with my usual retailers" at bounding box center [224, 312] width 40 height 40
radio input "true"
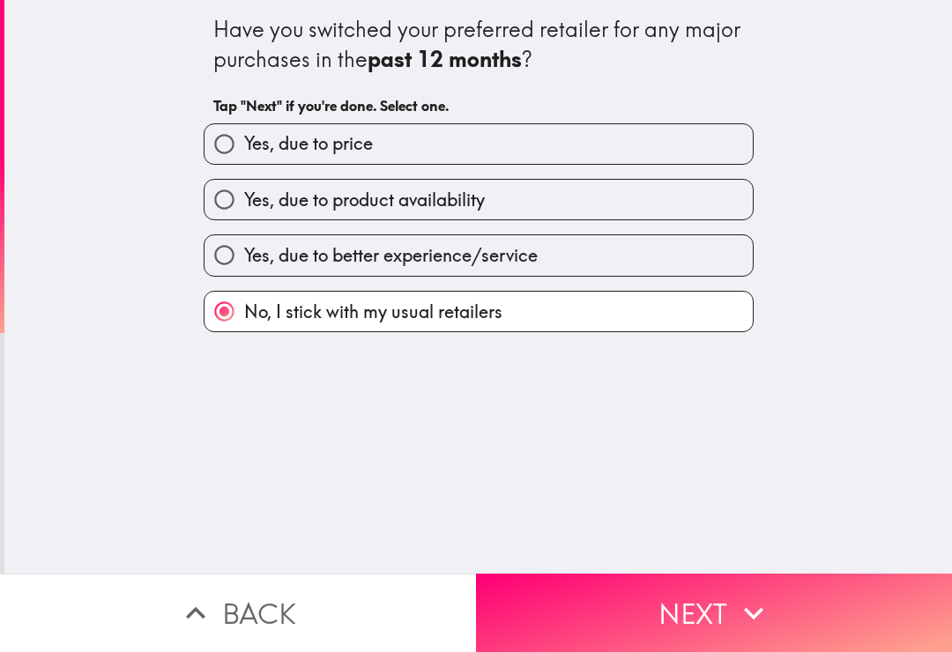
click at [650, 318] on label "No, I stick with my usual retailers" at bounding box center [478, 312] width 548 height 40
click at [244, 318] on input "No, I stick with my usual retailers" at bounding box center [224, 312] width 40 height 40
click at [705, 152] on label "Yes, due to price" at bounding box center [478, 144] width 548 height 40
click at [244, 152] on input "Yes, due to price" at bounding box center [224, 144] width 40 height 40
radio input "true"
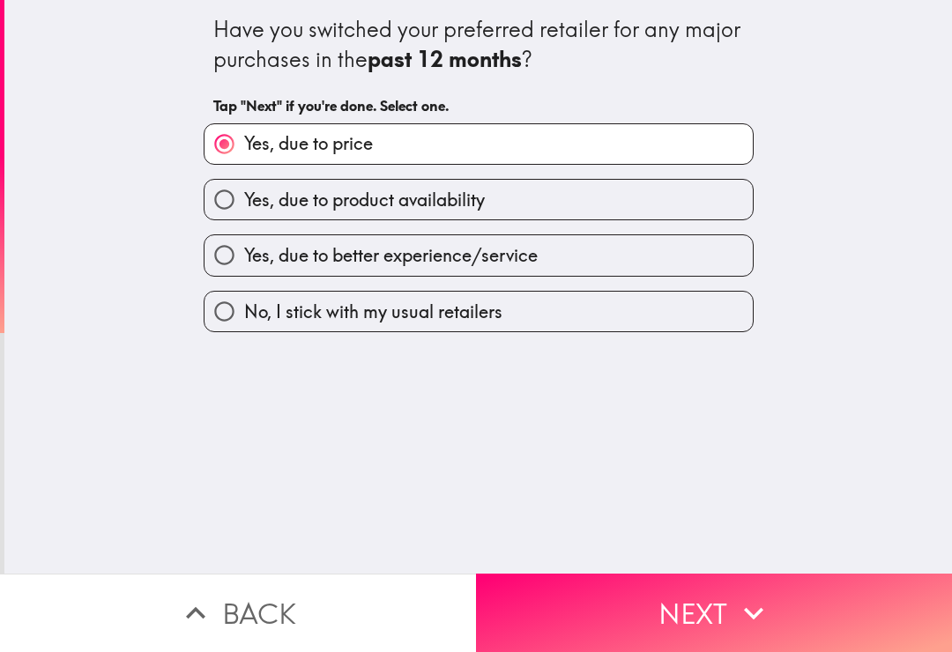
click at [707, 622] on button "Next" at bounding box center [714, 613] width 476 height 78
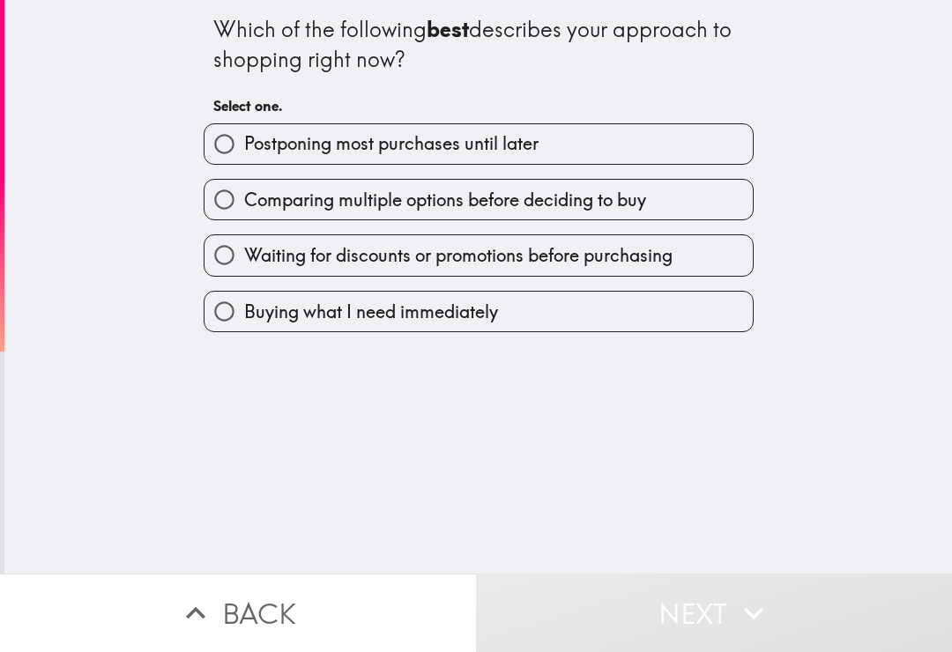
click at [691, 205] on label "Comparing multiple options before deciding to buy" at bounding box center [478, 200] width 548 height 40
click at [244, 205] on input "Comparing multiple options before deciding to buy" at bounding box center [224, 200] width 40 height 40
radio input "true"
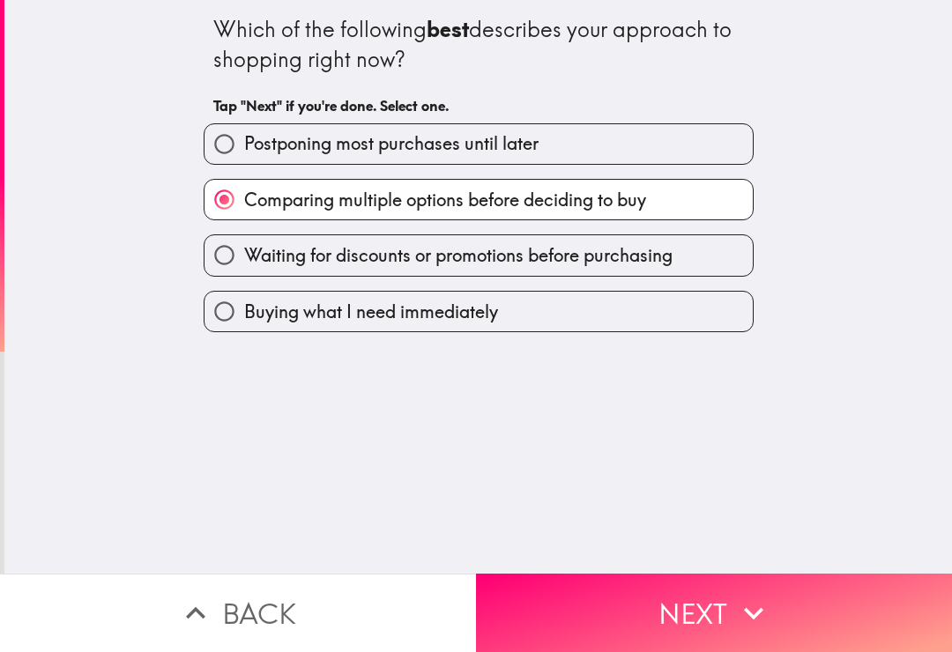
click at [744, 599] on icon "button" at bounding box center [753, 613] width 39 height 39
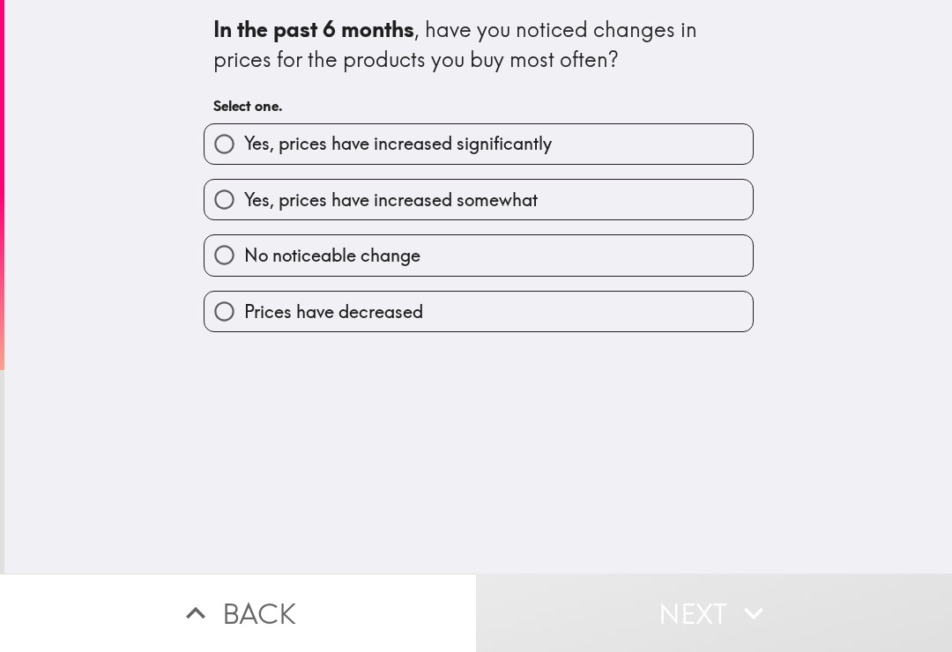
click at [678, 218] on label "Yes, prices have increased somewhat" at bounding box center [478, 200] width 548 height 40
click at [244, 218] on input "Yes, prices have increased somewhat" at bounding box center [224, 200] width 40 height 40
radio input "true"
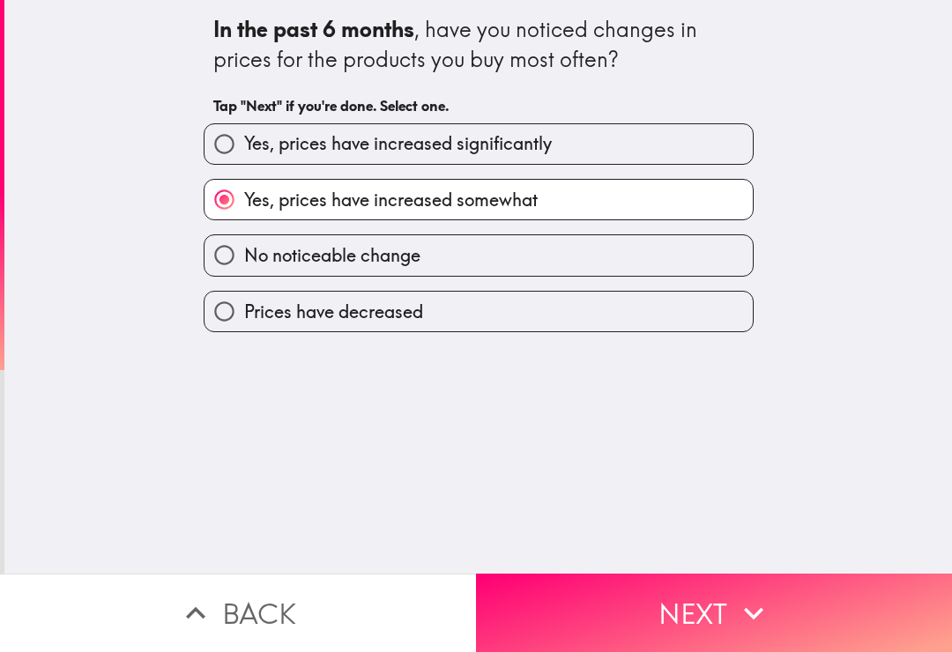
click at [746, 600] on icon "button" at bounding box center [753, 613] width 39 height 39
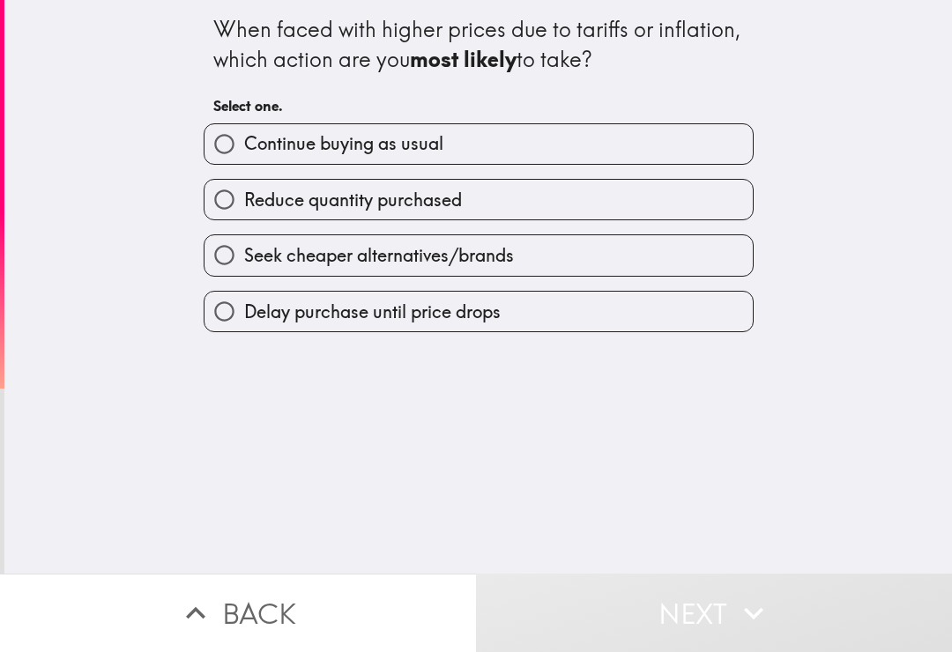
click at [693, 199] on label "Reduce quantity purchased" at bounding box center [478, 200] width 548 height 40
click at [244, 199] on input "Reduce quantity purchased" at bounding box center [224, 200] width 40 height 40
radio input "true"
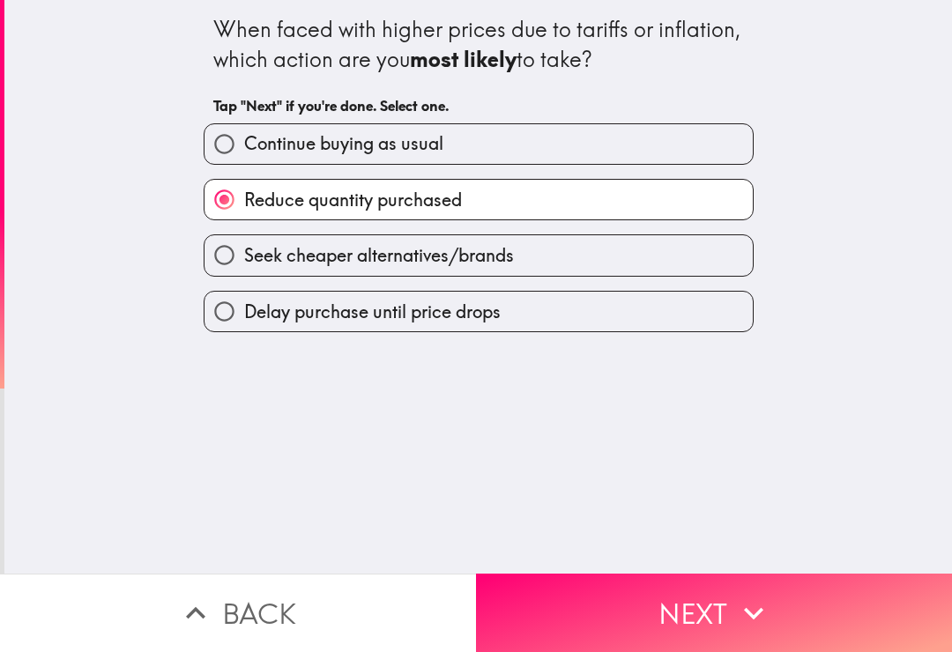
click at [741, 634] on button "Next" at bounding box center [714, 613] width 476 height 78
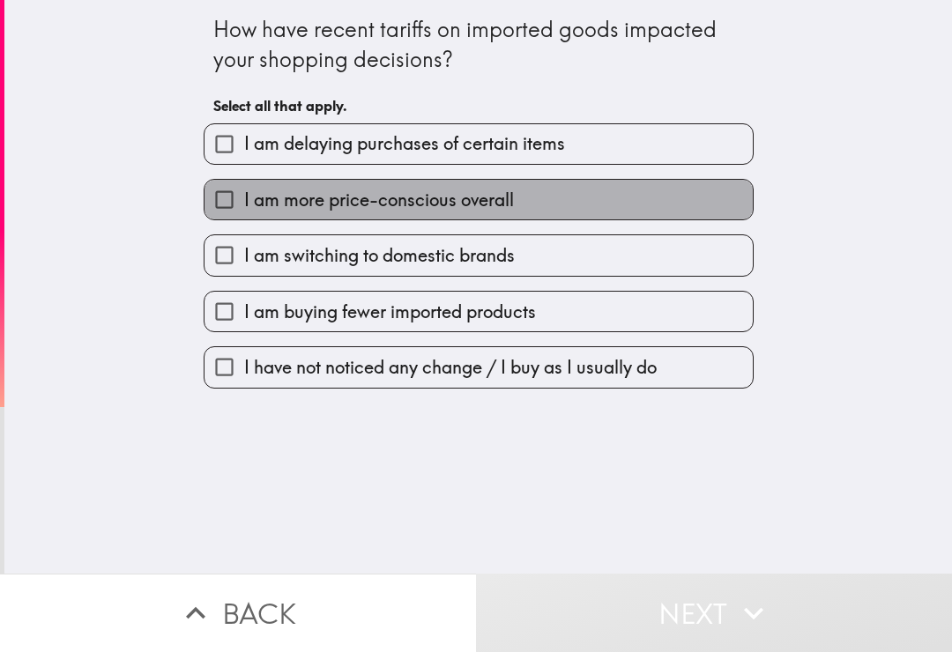
click at [690, 205] on label "I am more price-conscious overall" at bounding box center [478, 200] width 548 height 40
click at [244, 205] on input "I am more price-conscious overall" at bounding box center [224, 200] width 40 height 40
checkbox input "true"
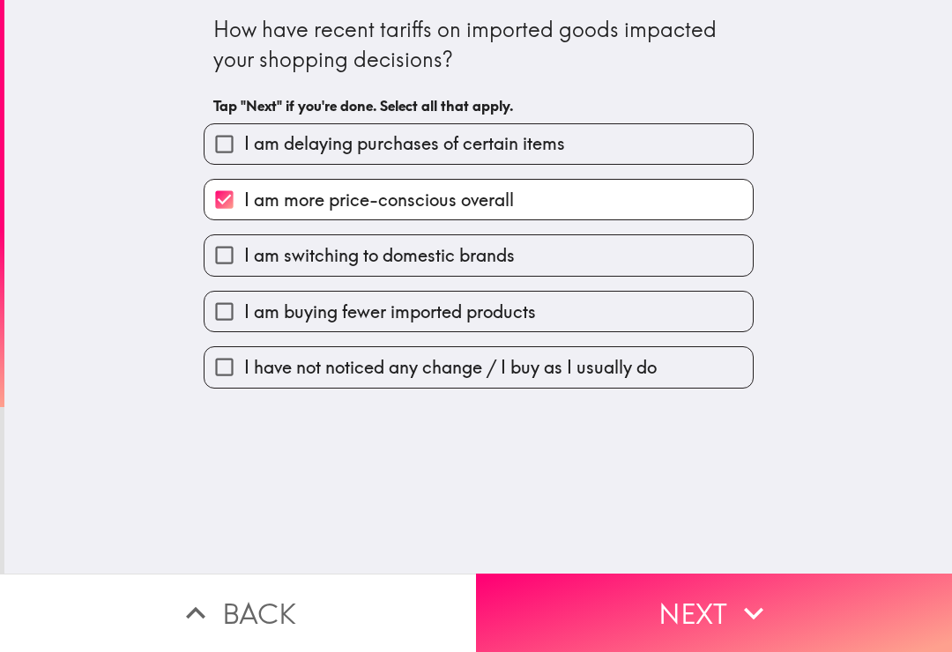
click at [696, 268] on label "I am switching to domestic brands" at bounding box center [478, 255] width 548 height 40
click at [244, 268] on input "I am switching to domestic brands" at bounding box center [224, 255] width 40 height 40
checkbox input "true"
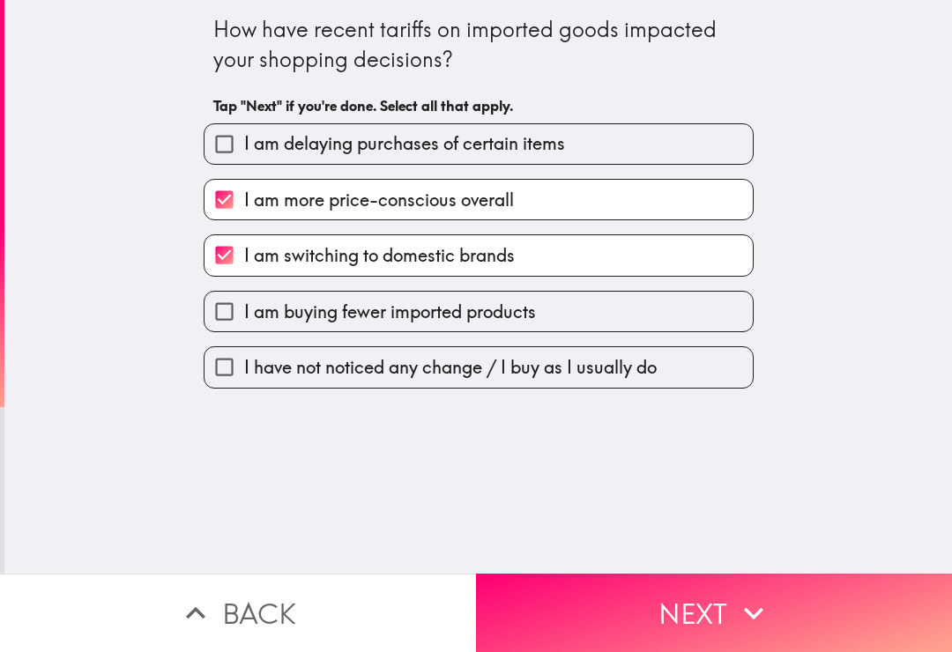
click at [703, 598] on button "Next" at bounding box center [714, 613] width 476 height 78
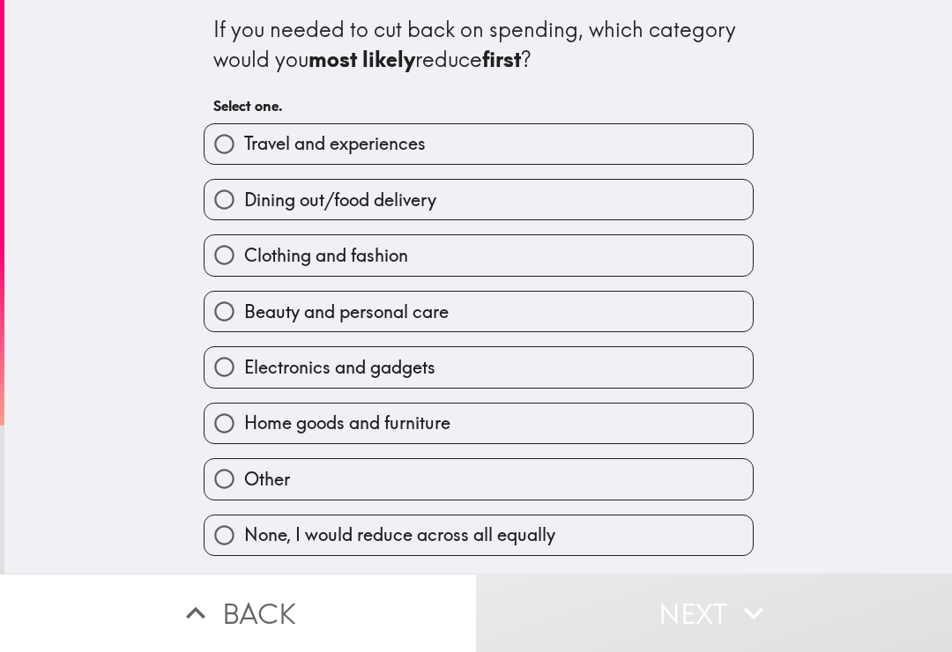
click at [694, 205] on label "Dining out/food delivery" at bounding box center [478, 200] width 548 height 40
click at [244, 205] on input "Dining out/food delivery" at bounding box center [224, 200] width 40 height 40
radio input "true"
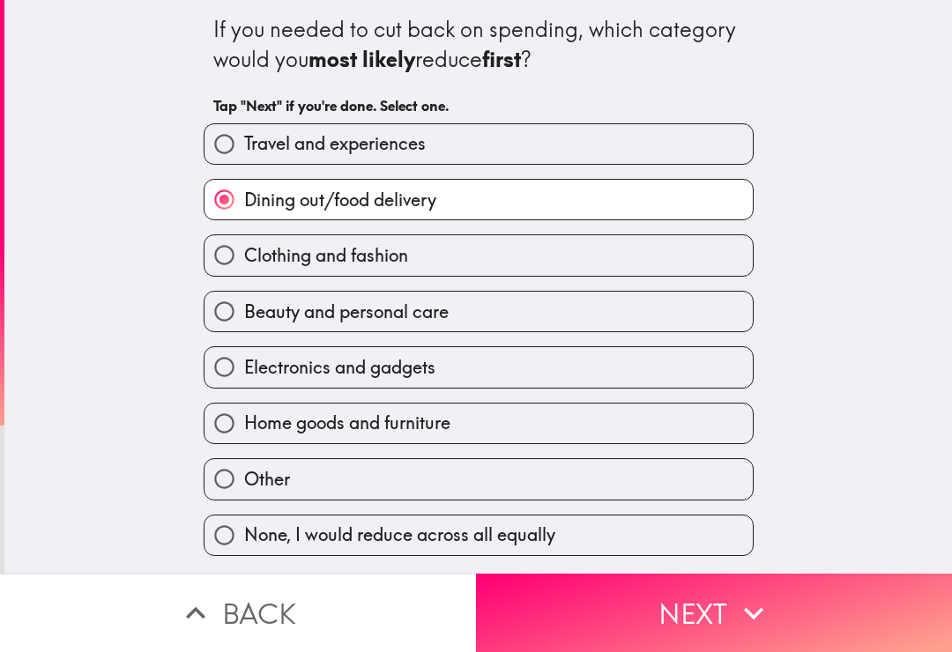
click at [756, 630] on icon "button" at bounding box center [753, 613] width 39 height 39
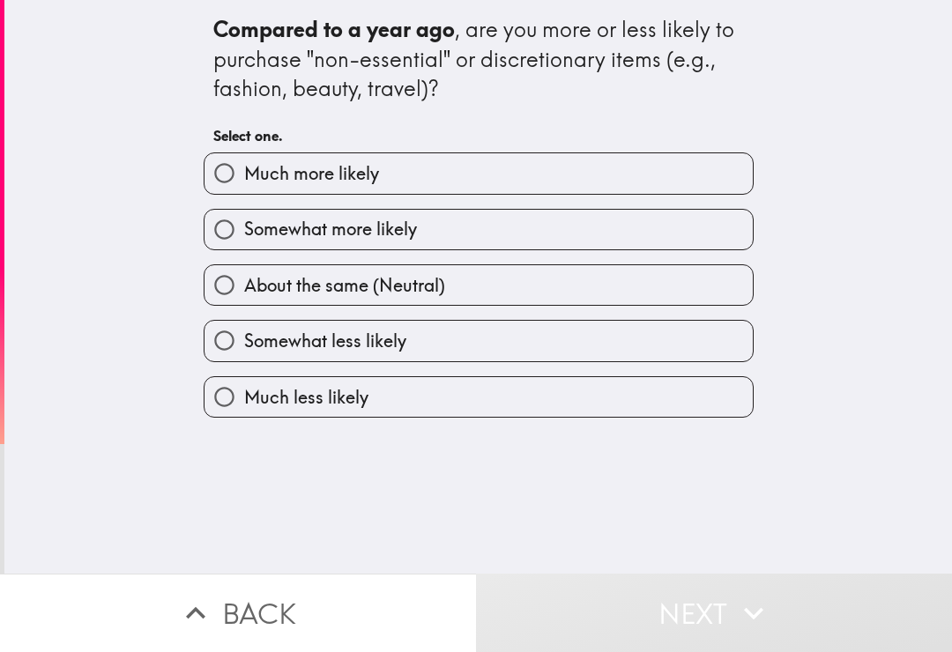
click at [626, 288] on label "About the same (Neutral)" at bounding box center [478, 285] width 548 height 40
click at [244, 288] on input "About the same (Neutral)" at bounding box center [224, 285] width 40 height 40
radio input "true"
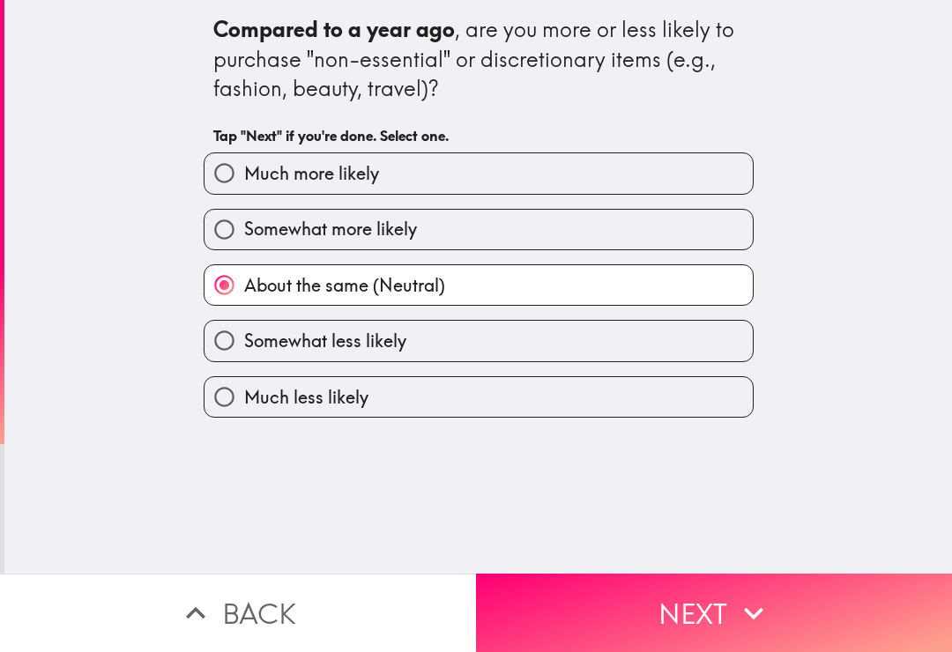
click at [685, 619] on button "Next" at bounding box center [714, 613] width 476 height 78
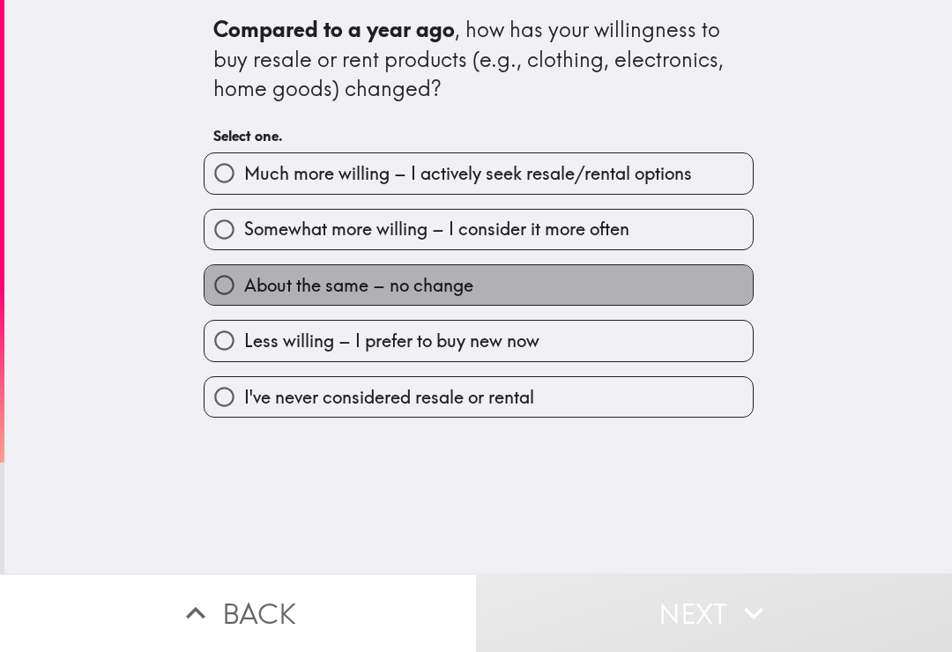
click at [656, 285] on label "About the same – no change" at bounding box center [478, 285] width 548 height 40
click at [244, 285] on input "About the same – no change" at bounding box center [224, 285] width 40 height 40
radio input "true"
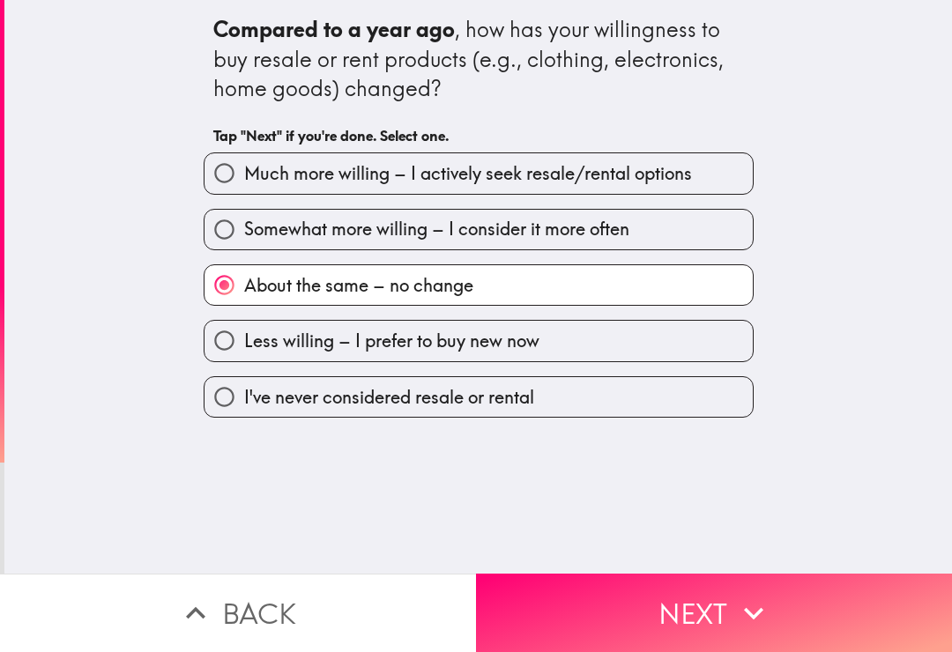
click at [719, 626] on button "Next" at bounding box center [714, 613] width 476 height 78
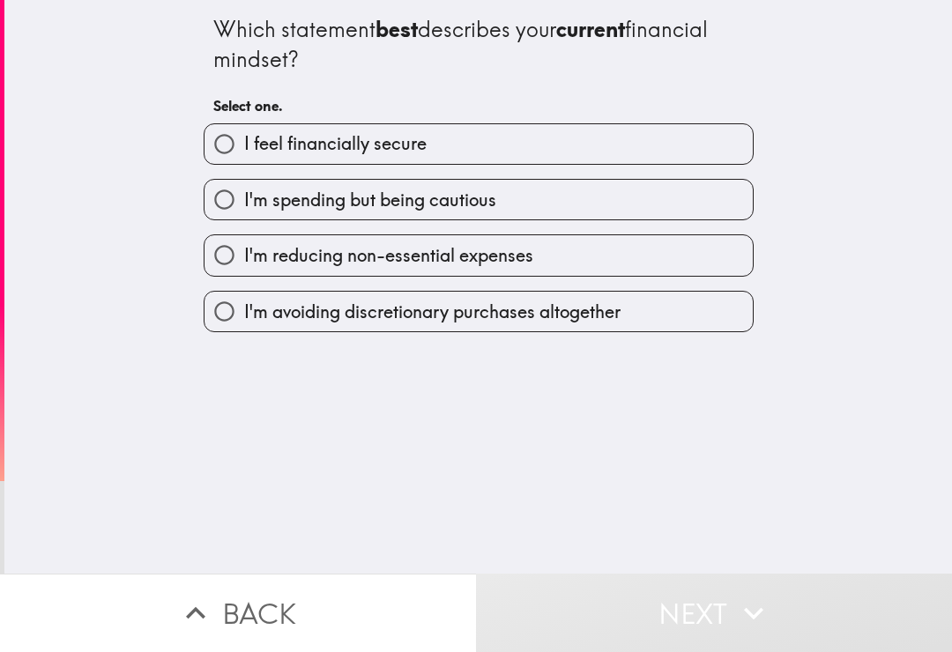
click at [726, 216] on label "I'm spending but being cautious" at bounding box center [478, 200] width 548 height 40
click at [244, 216] on input "I'm spending but being cautious" at bounding box center [224, 200] width 40 height 40
radio input "true"
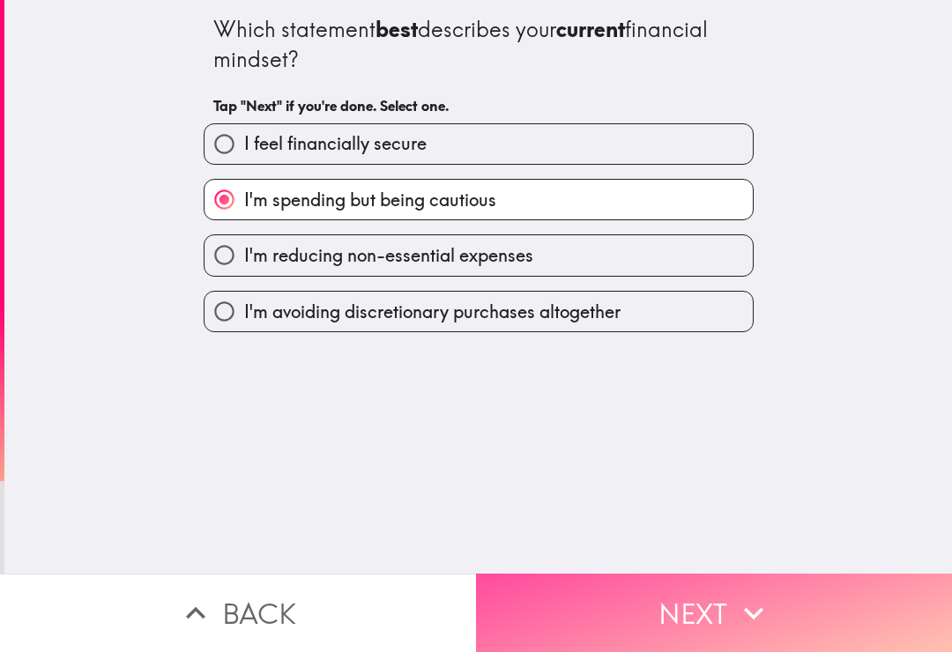
click at [689, 630] on button "Next" at bounding box center [714, 613] width 476 height 78
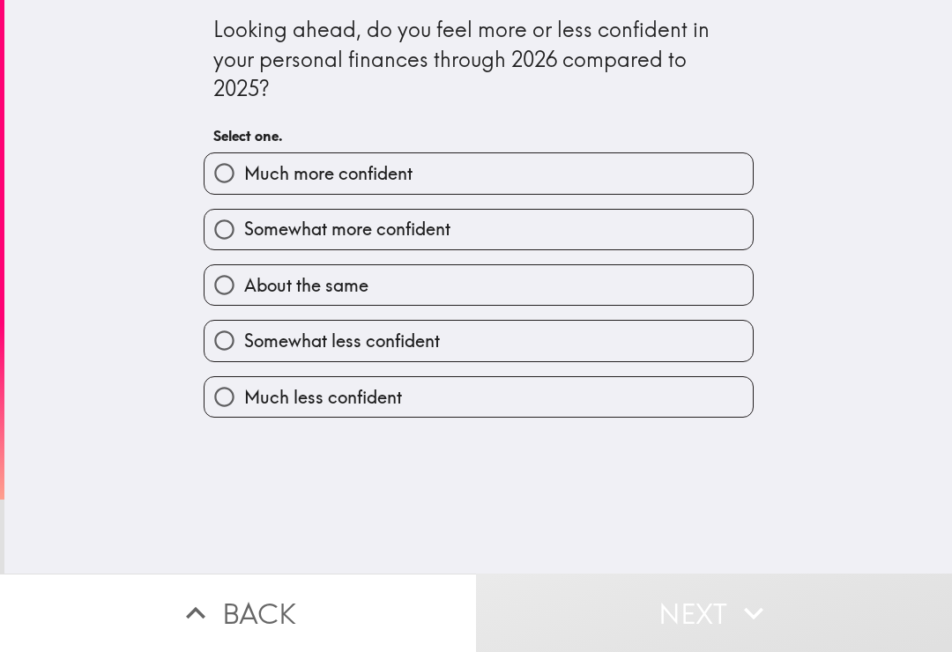
click at [716, 237] on label "Somewhat more confident" at bounding box center [478, 230] width 548 height 40
click at [244, 237] on input "Somewhat more confident" at bounding box center [224, 230] width 40 height 40
radio input "true"
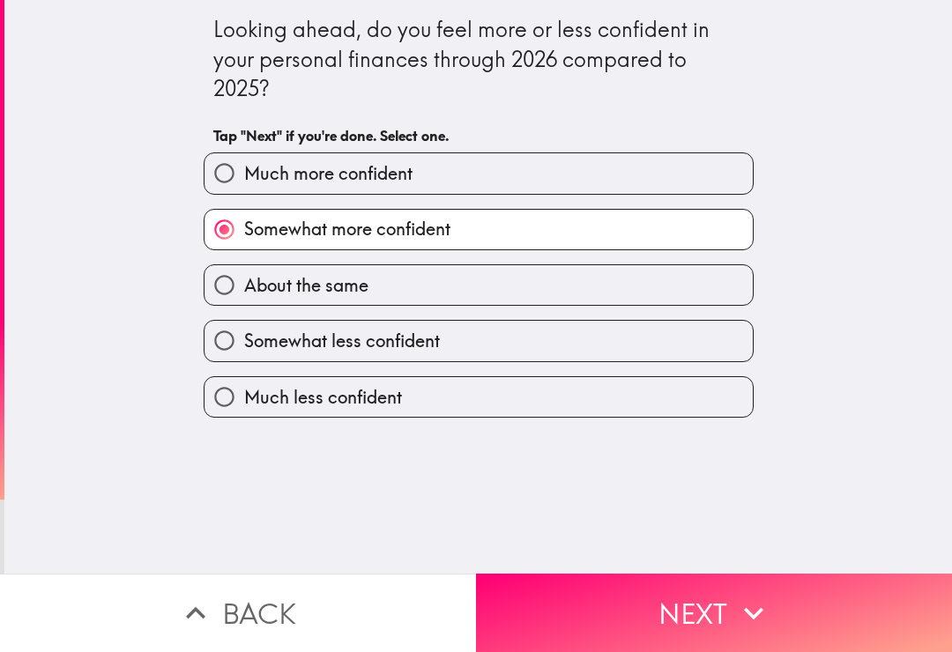
click at [685, 613] on button "Next" at bounding box center [714, 613] width 476 height 78
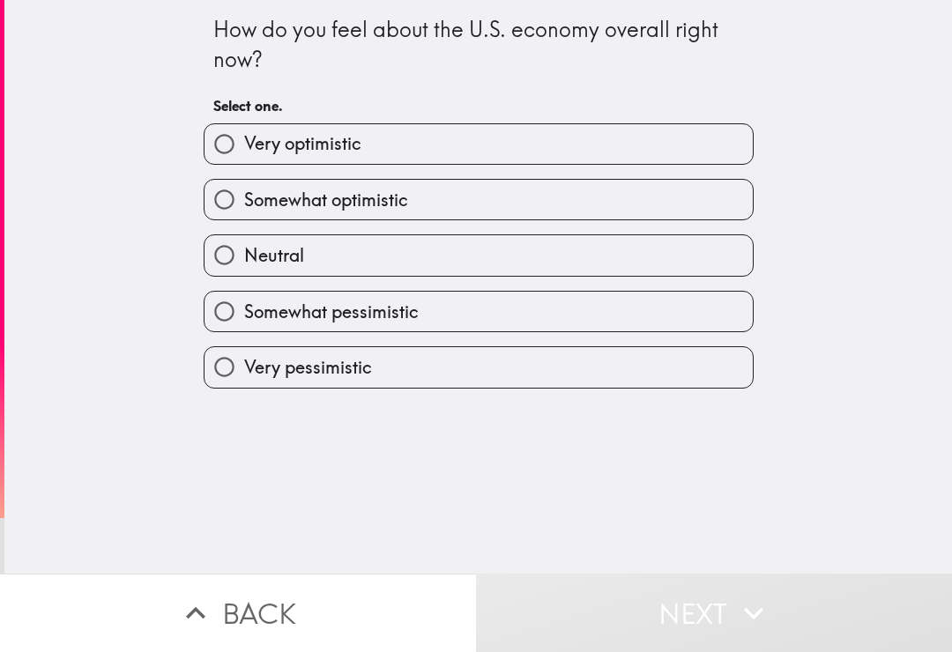
click at [644, 267] on label "Neutral" at bounding box center [478, 255] width 548 height 40
click at [244, 267] on input "Neutral" at bounding box center [224, 255] width 40 height 40
radio input "true"
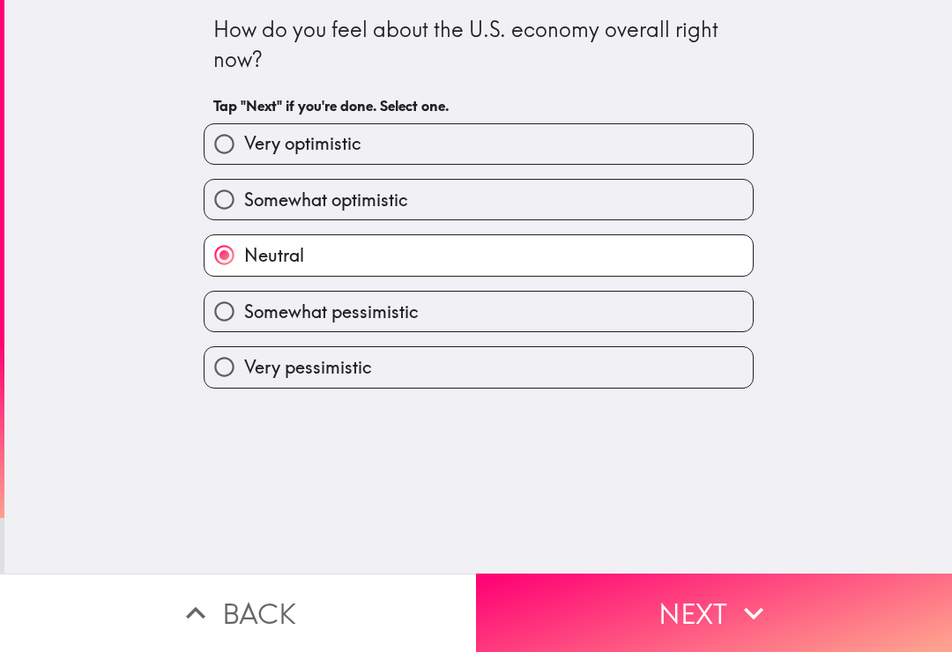
click at [695, 638] on button "Next" at bounding box center [714, 613] width 476 height 78
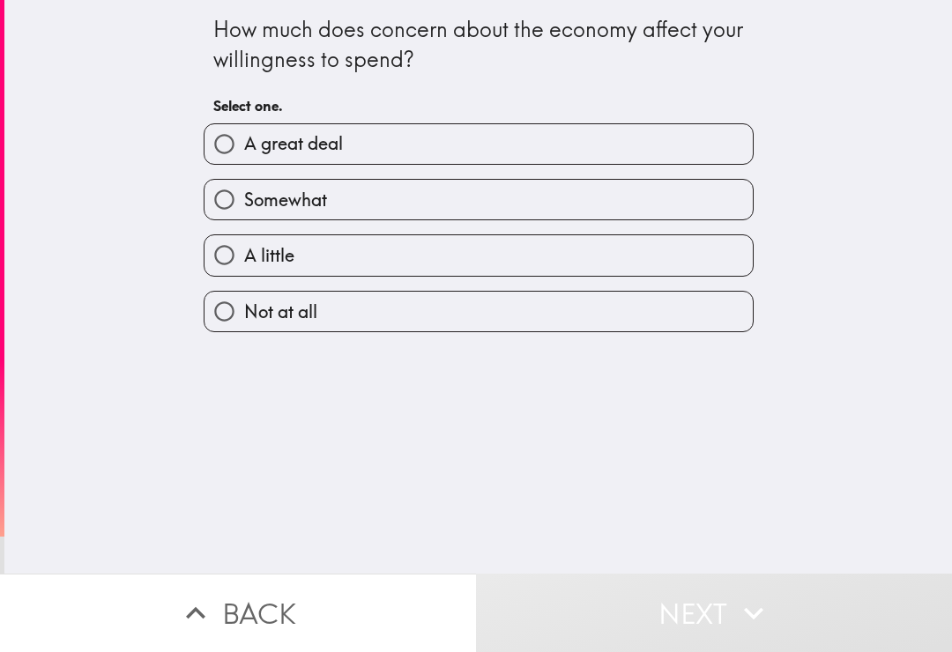
click at [707, 218] on label "Somewhat" at bounding box center [478, 200] width 548 height 40
click at [244, 218] on input "Somewhat" at bounding box center [224, 200] width 40 height 40
radio input "true"
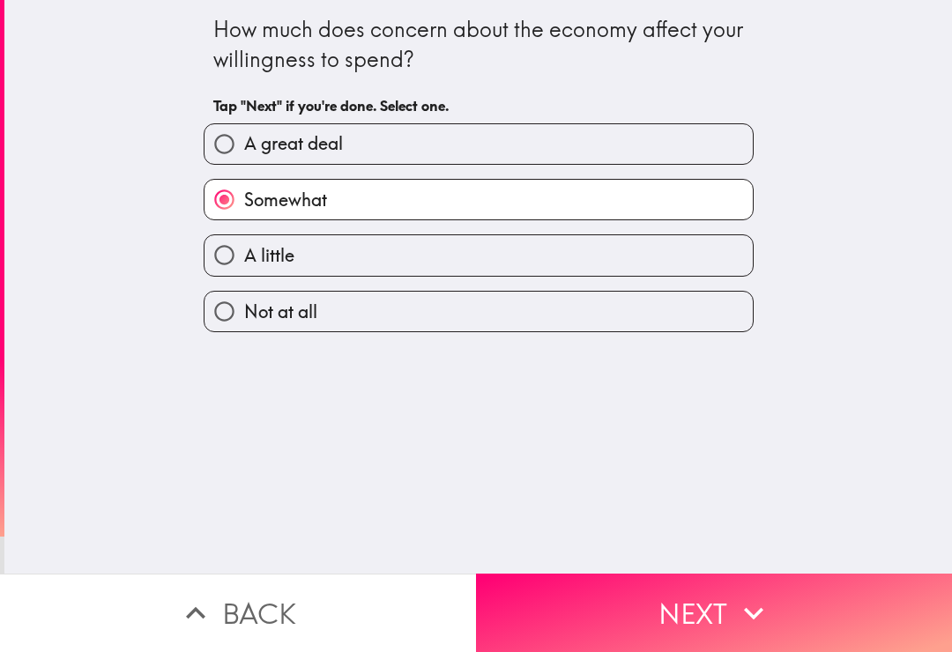
click at [701, 616] on button "Next" at bounding box center [714, 613] width 476 height 78
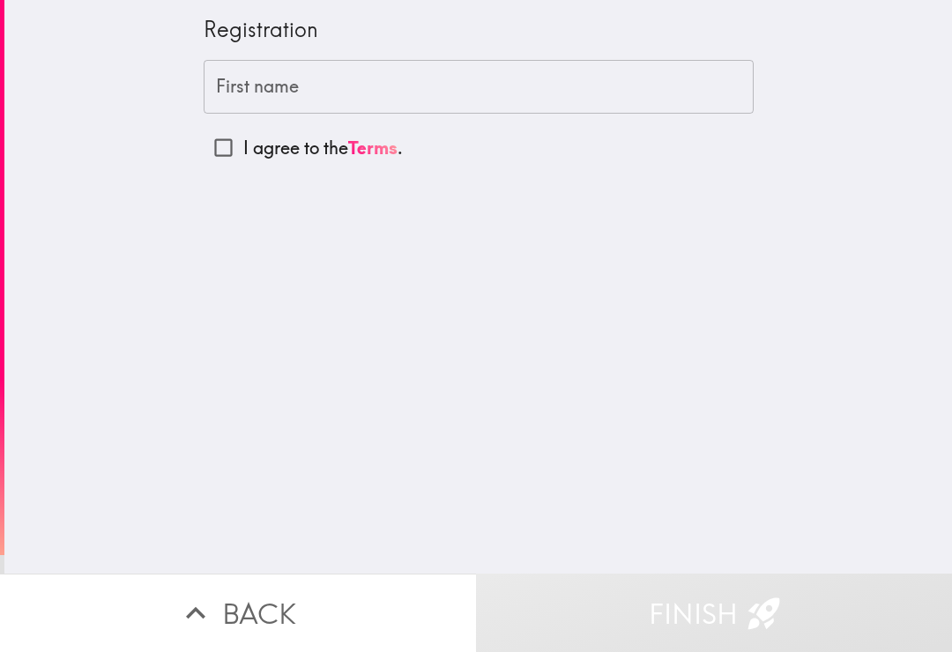
click at [704, 85] on input "First name" at bounding box center [479, 87] width 550 height 55
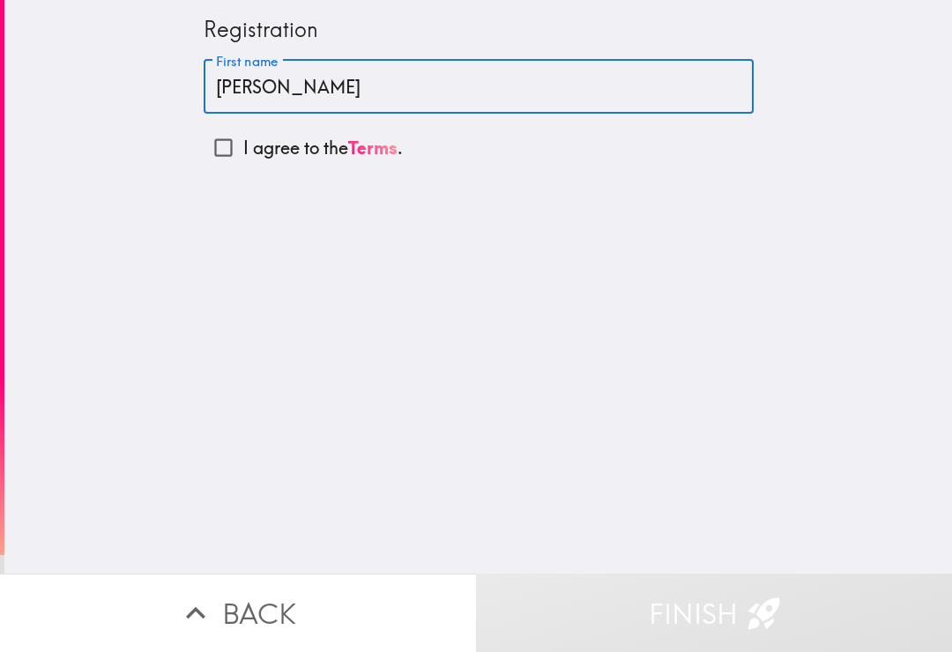
type input "[PERSON_NAME]"
click at [231, 155] on input "I agree to the Terms ." at bounding box center [224, 148] width 40 height 40
checkbox input "true"
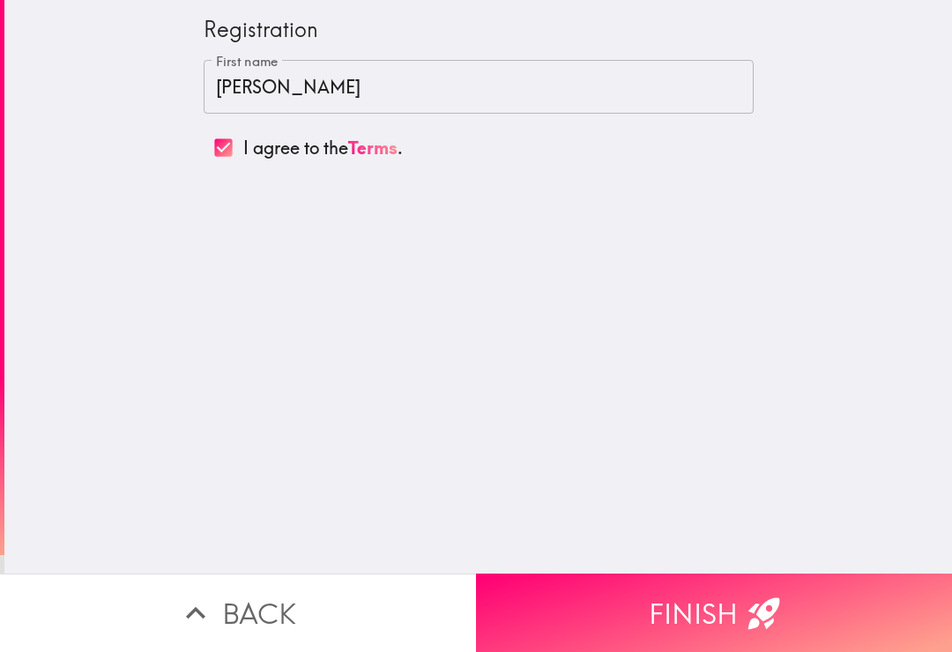
click at [806, 611] on button "Finish" at bounding box center [714, 613] width 476 height 78
